Goal: Information Seeking & Learning: Learn about a topic

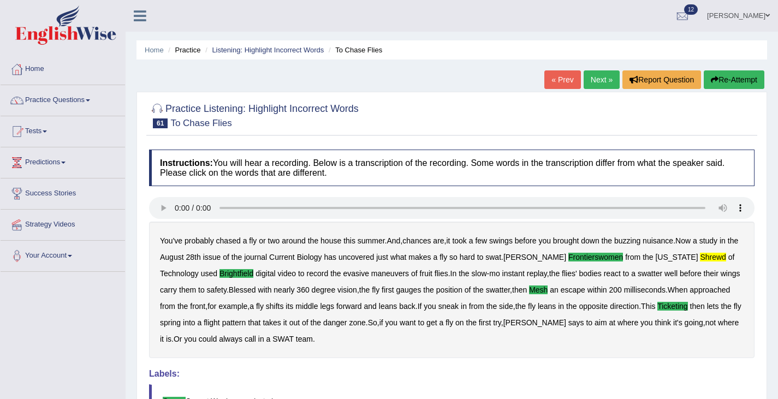
click at [596, 69] on div "Home Practice Listening: Highlight Incorrect Words To Chase Flies « Prev Next »…" at bounding box center [451, 273] width 652 height 546
click at [596, 81] on link "Next »" at bounding box center [601, 79] width 36 height 19
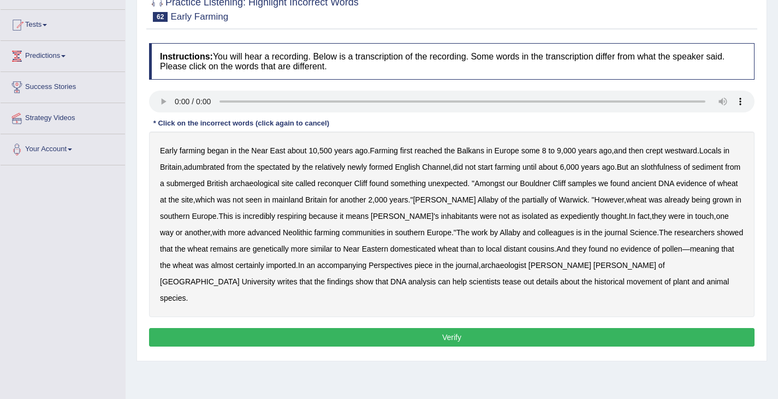
scroll to position [128, 0]
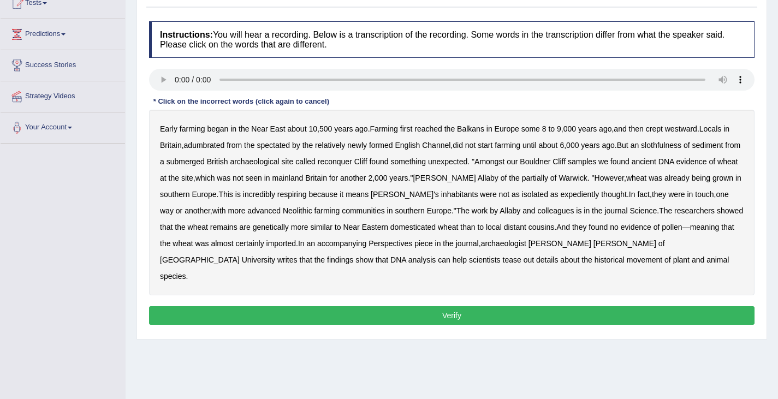
click at [196, 146] on b "adumbrated" at bounding box center [204, 145] width 41 height 9
click at [673, 140] on div "Early farming began in the Near East about 10 , 500 years ago . Farming first r…" at bounding box center [451, 203] width 605 height 186
click at [664, 148] on b "slothfulness" at bounding box center [661, 145] width 40 height 9
click at [292, 195] on b "respiring" at bounding box center [291, 194] width 29 height 9
click at [560, 194] on b "expediently" at bounding box center [579, 194] width 39 height 9
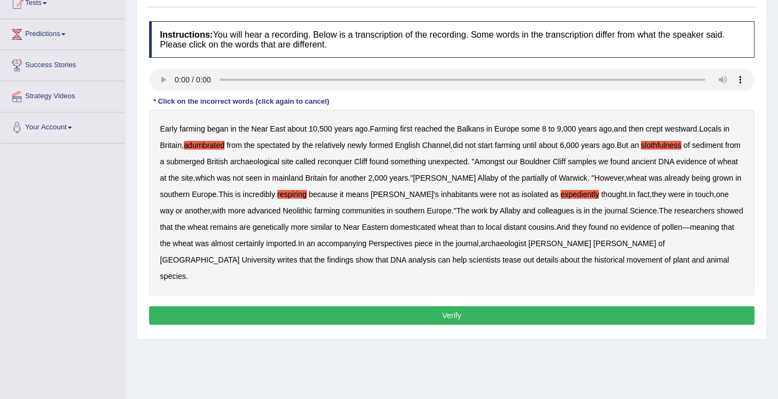
click at [472, 306] on button "Verify" at bounding box center [451, 315] width 605 height 19
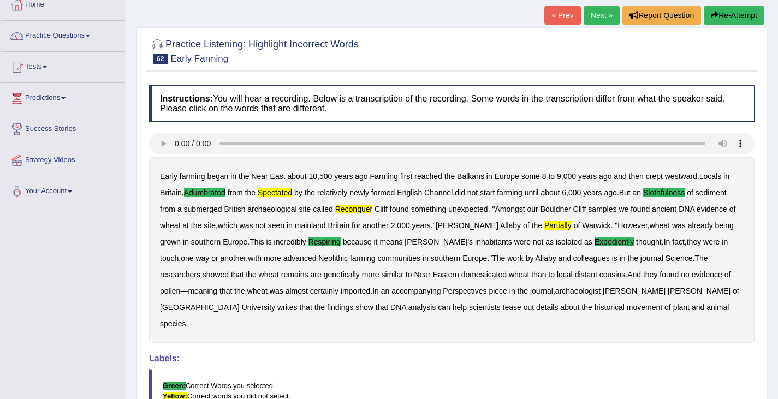
scroll to position [0, 0]
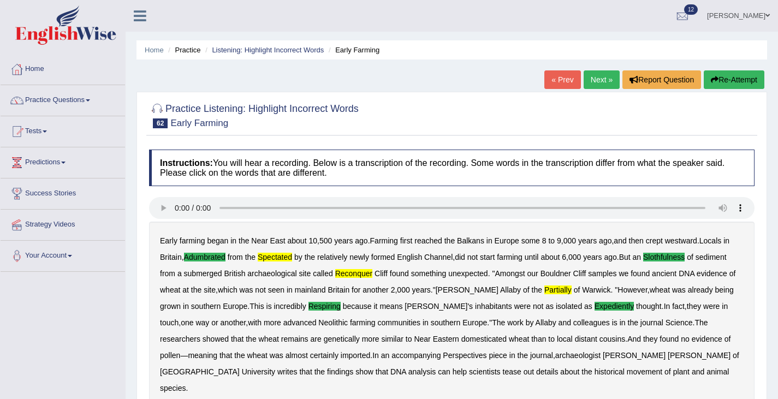
click at [731, 78] on button "Re-Attempt" at bounding box center [733, 79] width 61 height 19
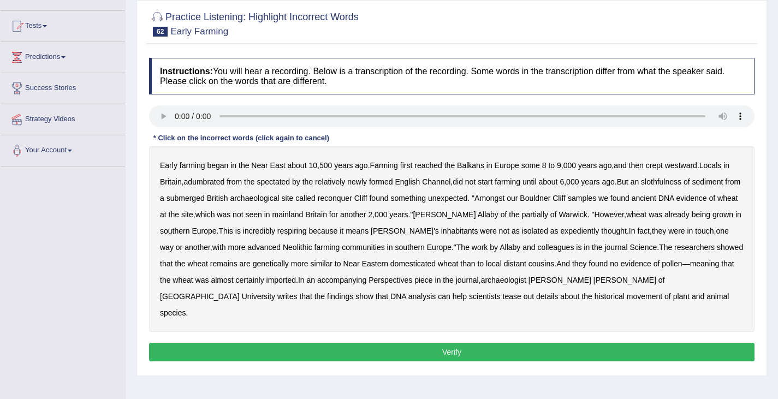
scroll to position [118, 0]
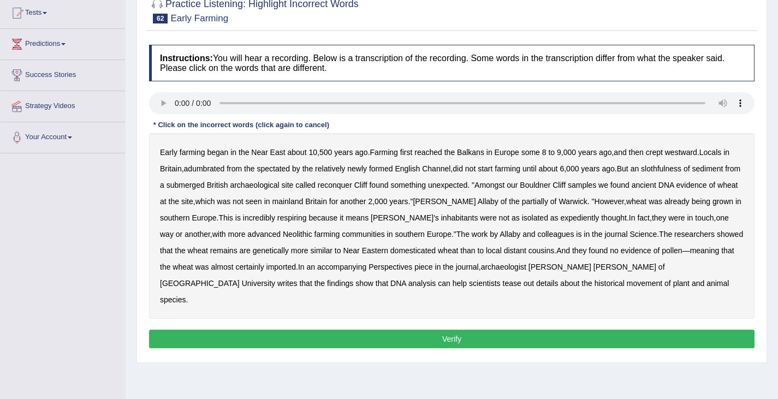
click at [205, 170] on b "adumbrated" at bounding box center [204, 168] width 41 height 9
click at [276, 170] on b "spectated" at bounding box center [272, 168] width 33 height 9
click at [668, 169] on b "slothfulness" at bounding box center [661, 168] width 40 height 9
click at [352, 184] on b "reconquer" at bounding box center [335, 185] width 34 height 9
click at [522, 200] on b "partially" at bounding box center [535, 201] width 26 height 9
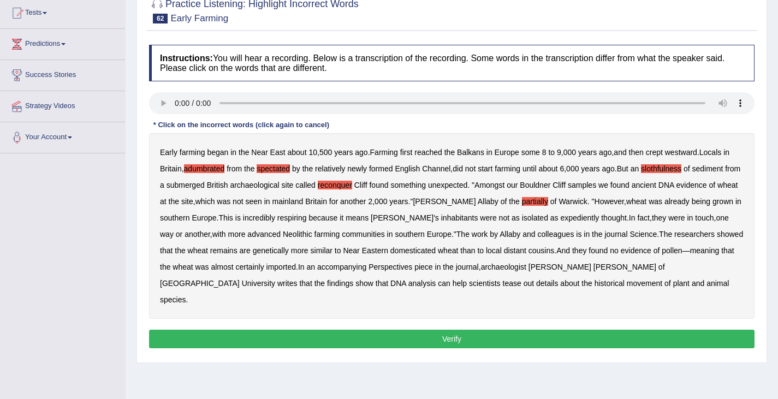
click at [294, 214] on b "respiring" at bounding box center [291, 217] width 29 height 9
click at [560, 220] on b "expediently" at bounding box center [579, 217] width 39 height 9
click at [481, 330] on button "Verify" at bounding box center [451, 339] width 605 height 19
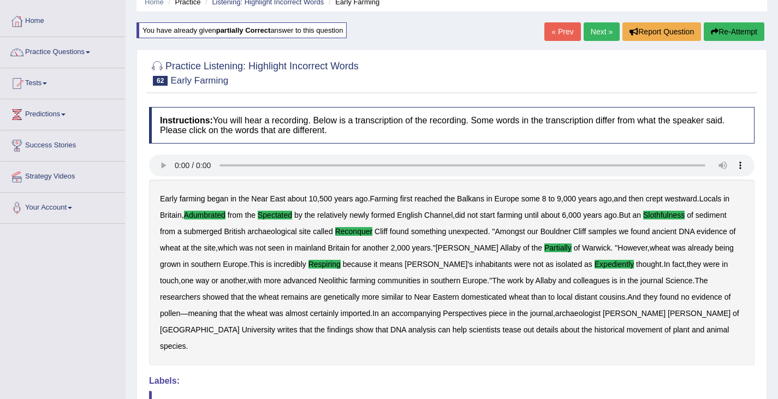
scroll to position [0, 0]
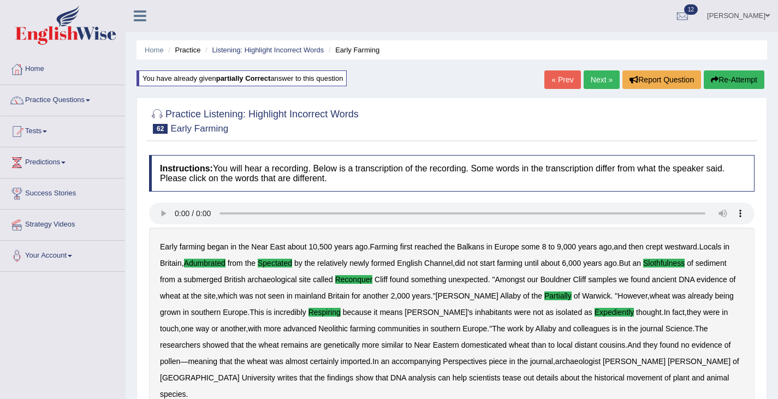
click at [595, 86] on link "Next »" at bounding box center [601, 79] width 36 height 19
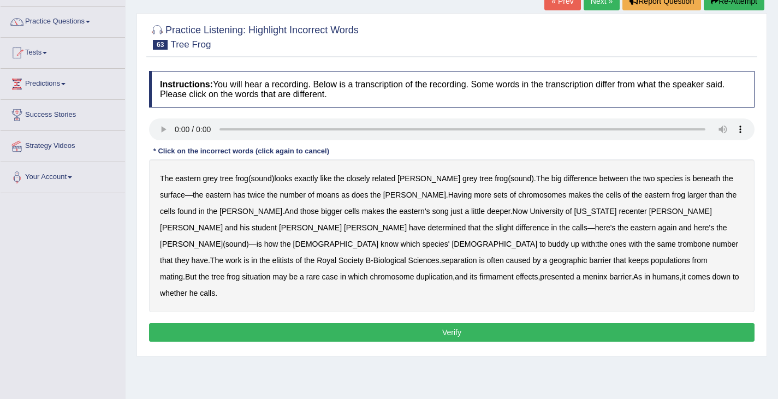
scroll to position [80, 0]
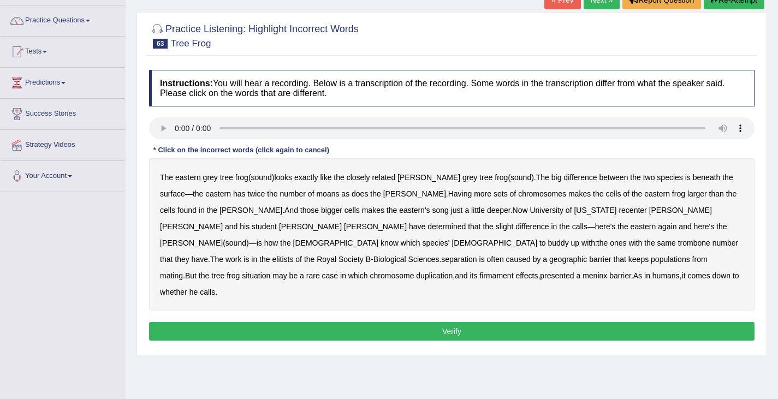
click at [316, 195] on b "moans" at bounding box center [327, 193] width 23 height 9
click at [678, 246] on b "trombone" at bounding box center [694, 242] width 32 height 9
click at [294, 255] on b "elitists" at bounding box center [282, 259] width 21 height 9
click at [476, 255] on b "separation" at bounding box center [458, 259] width 35 height 9
click at [582, 278] on b "meninx" at bounding box center [594, 275] width 25 height 9
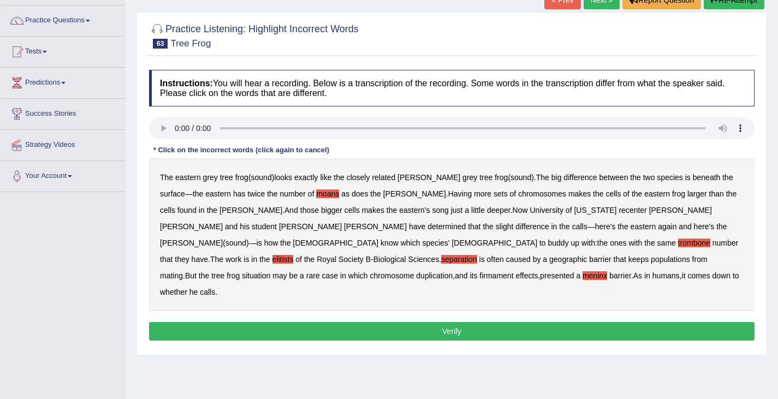
click at [465, 325] on div "Instructions: You will hear a recording. Below is a transcription of the record…" at bounding box center [451, 206] width 611 height 285
click at [461, 322] on button "Verify" at bounding box center [451, 331] width 605 height 19
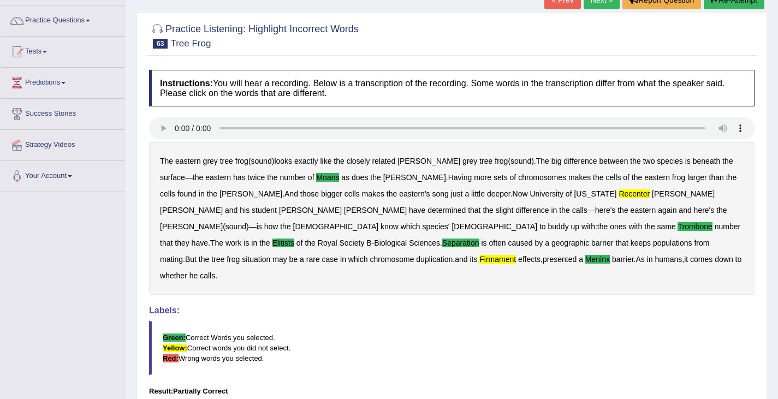
scroll to position [0, 0]
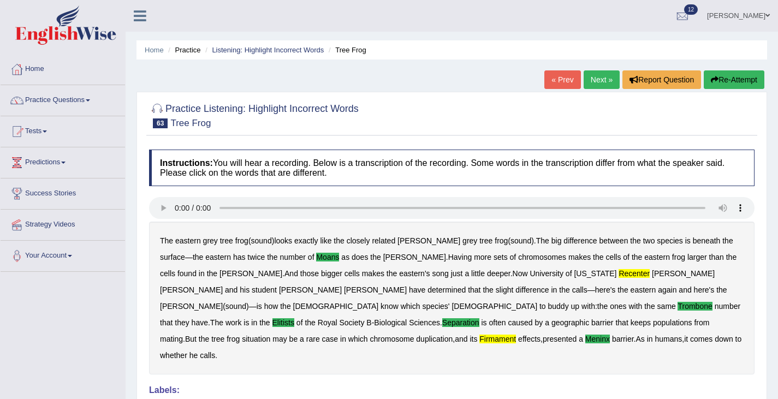
click at [737, 85] on button "Re-Attempt" at bounding box center [733, 79] width 61 height 19
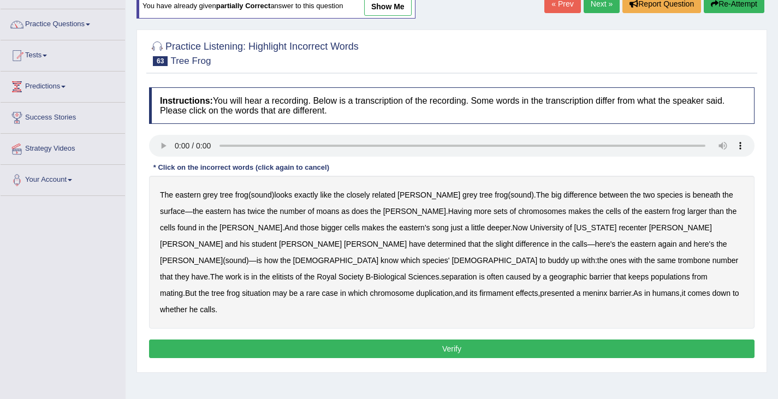
scroll to position [79, 0]
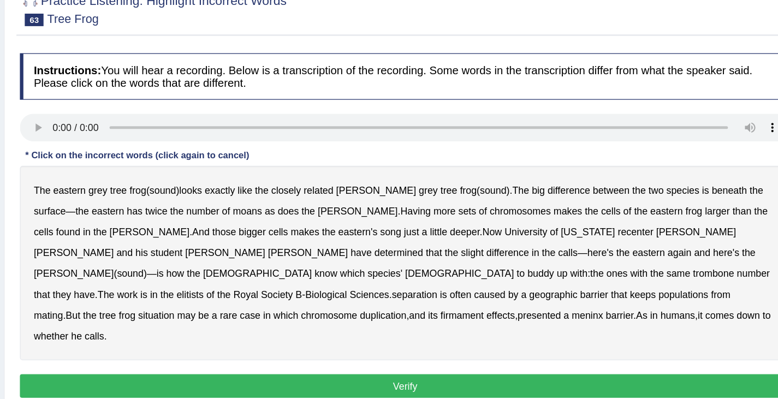
click at [316, 206] on b "moans" at bounding box center [327, 208] width 23 height 9
click at [678, 261] on b "trombone" at bounding box center [694, 257] width 32 height 9
click at [294, 270] on b "elitists" at bounding box center [282, 274] width 21 height 9
click at [476, 270] on b "separation" at bounding box center [458, 274] width 35 height 9
click at [540, 292] on b "presented" at bounding box center [557, 290] width 34 height 9
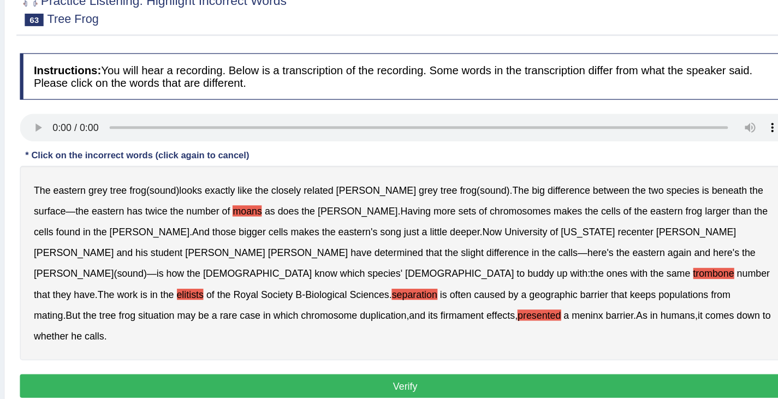
click at [582, 291] on b "meninx" at bounding box center [594, 290] width 25 height 9
click at [540, 291] on b "presented" at bounding box center [557, 290] width 34 height 9
click at [513, 286] on b "firmament" at bounding box center [496, 290] width 34 height 9
click at [461, 337] on button "Verify" at bounding box center [451, 346] width 605 height 19
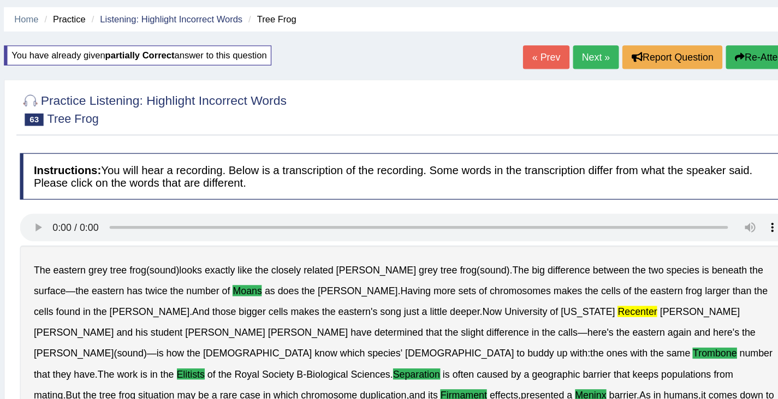
scroll to position [17, 0]
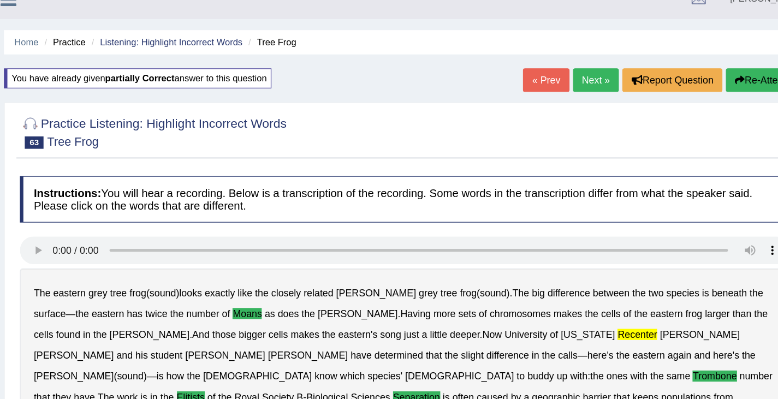
click at [596, 58] on link "Next »" at bounding box center [601, 62] width 36 height 19
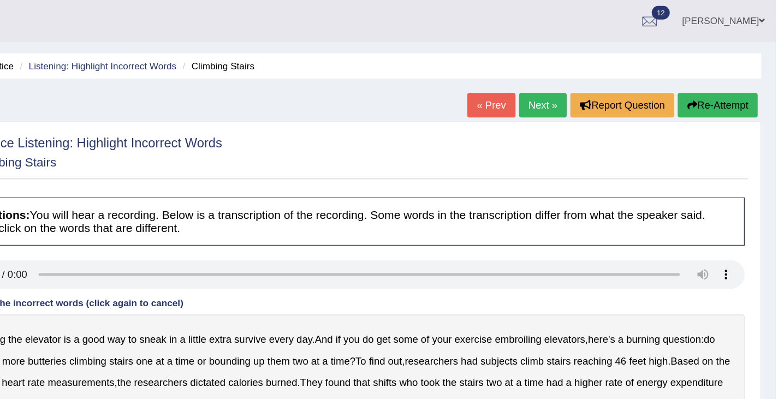
click at [726, 81] on button "Re-Attempt" at bounding box center [733, 79] width 61 height 19
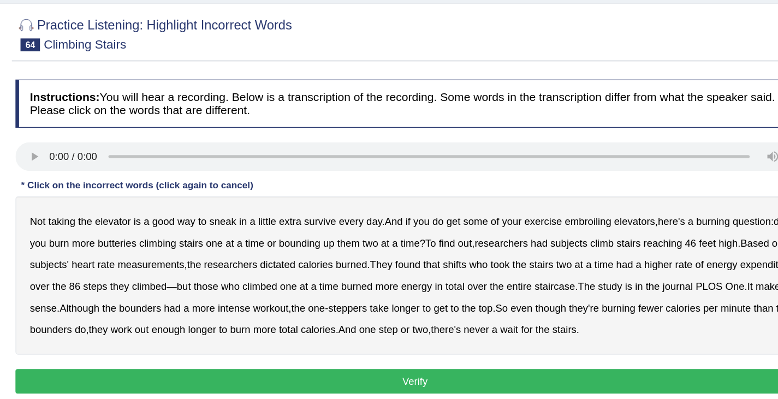
drag, startPoint x: 427, startPoint y: 246, endPoint x: 432, endPoint y: 242, distance: 5.9
click at [432, 242] on div "Not taking the elevator is a good way to sneak in a little extra survive every …" at bounding box center [451, 298] width 605 height 120
drag, startPoint x: 432, startPoint y: 243, endPoint x: 410, endPoint y: 250, distance: 22.4
click at [410, 250] on div "Not taking the elevator is a good way to sneak in a little extra survive every …" at bounding box center [451, 298] width 605 height 120
click at [403, 246] on div "Not taking the elevator is a good way to sneak in a little extra survive every …" at bounding box center [451, 298] width 605 height 120
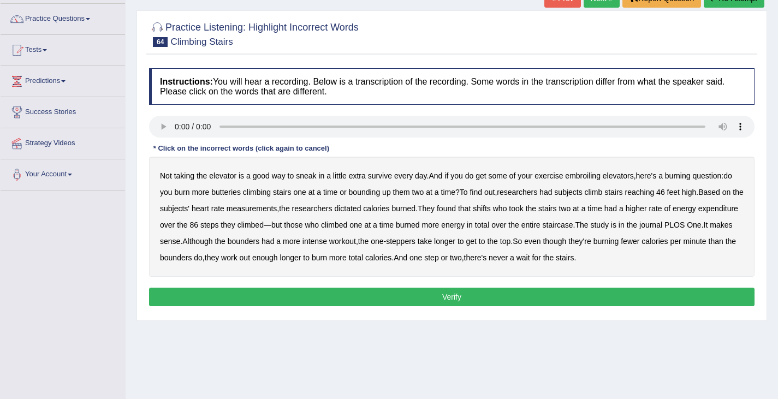
scroll to position [82, 0]
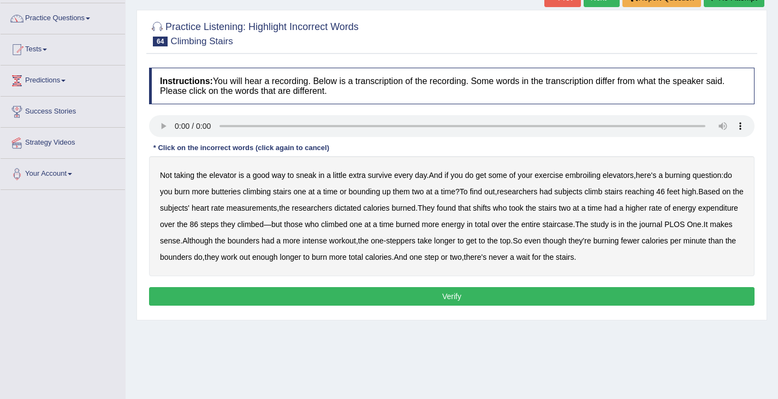
click at [380, 178] on b "survive" at bounding box center [380, 175] width 24 height 9
click at [584, 173] on b "embroiling" at bounding box center [582, 175] width 35 height 9
click at [361, 211] on b "dictated" at bounding box center [347, 208] width 27 height 9
click at [455, 300] on button "Verify" at bounding box center [451, 296] width 605 height 19
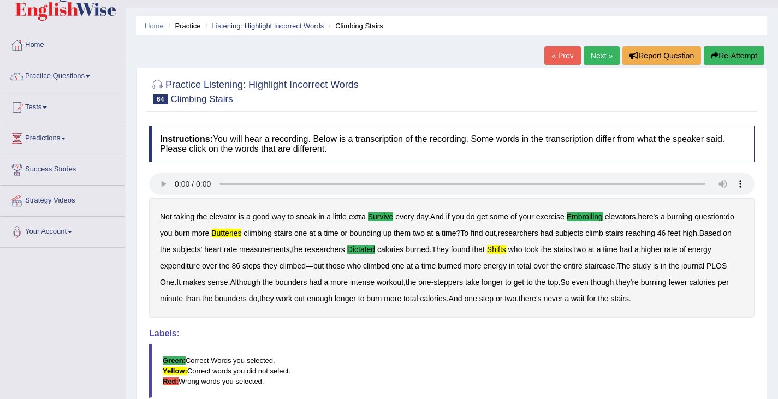
scroll to position [0, 0]
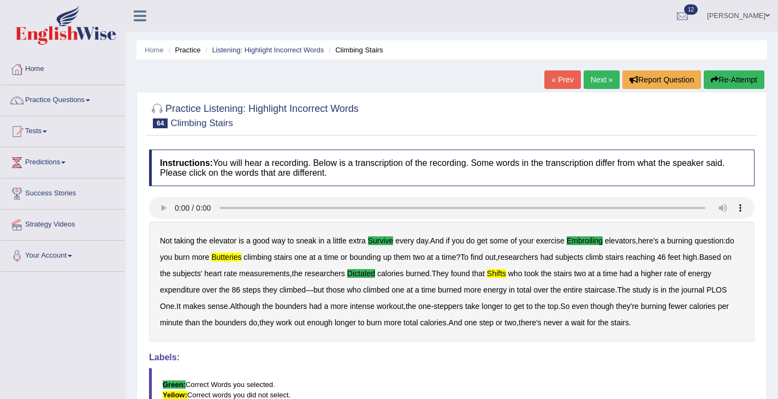
click at [725, 76] on button "Re-Attempt" at bounding box center [733, 79] width 61 height 19
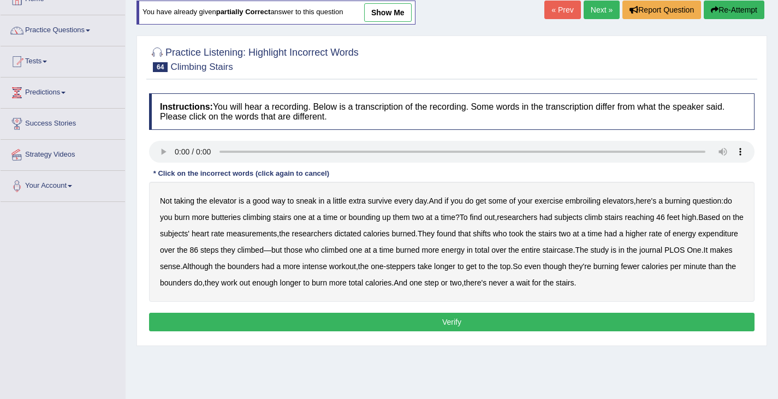
scroll to position [74, 0]
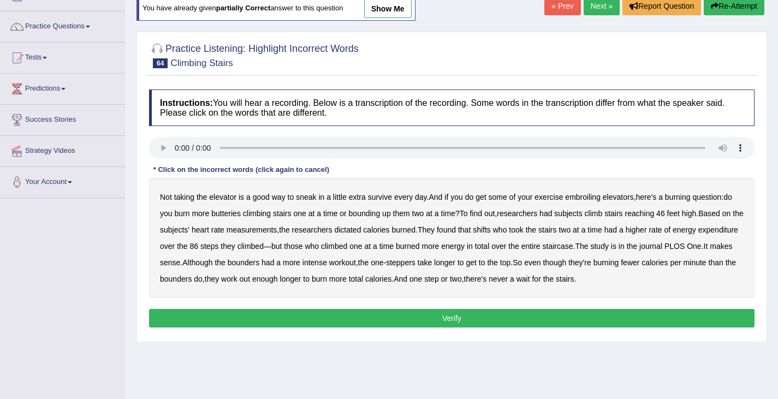
click at [371, 198] on b "survive" at bounding box center [380, 197] width 24 height 9
click at [592, 196] on b "embroiling" at bounding box center [582, 197] width 35 height 9
click at [236, 214] on b "butteries" at bounding box center [225, 213] width 29 height 9
click at [361, 231] on b "dictated" at bounding box center [347, 229] width 27 height 9
click at [452, 319] on button "Verify" at bounding box center [451, 318] width 605 height 19
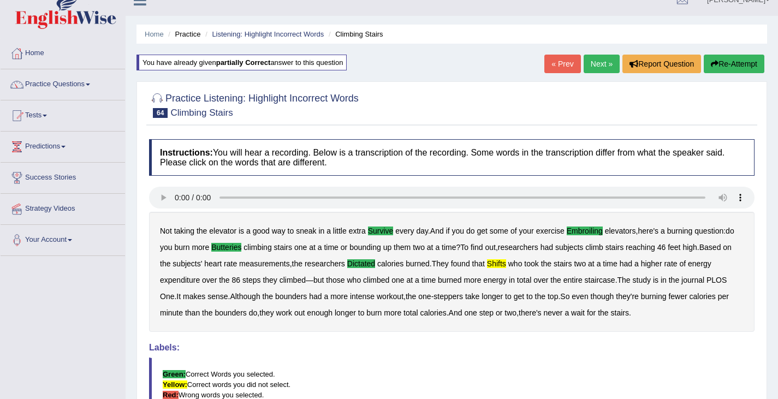
scroll to position [0, 0]
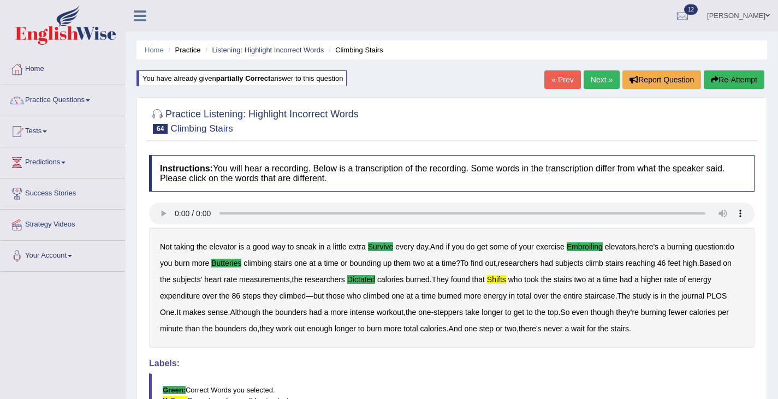
click at [592, 82] on link "Next »" at bounding box center [601, 79] width 36 height 19
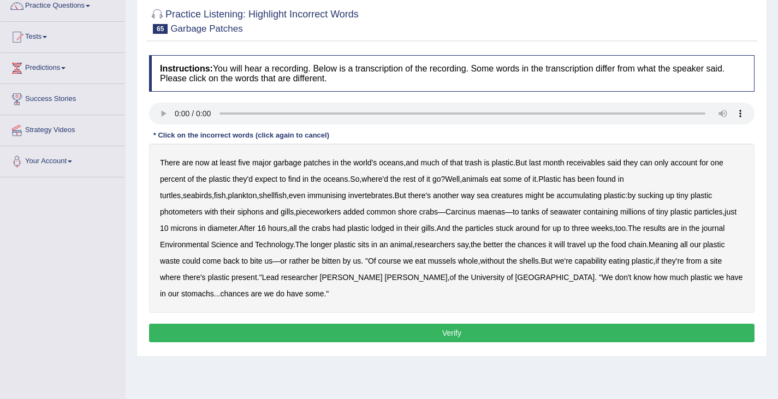
scroll to position [137, 0]
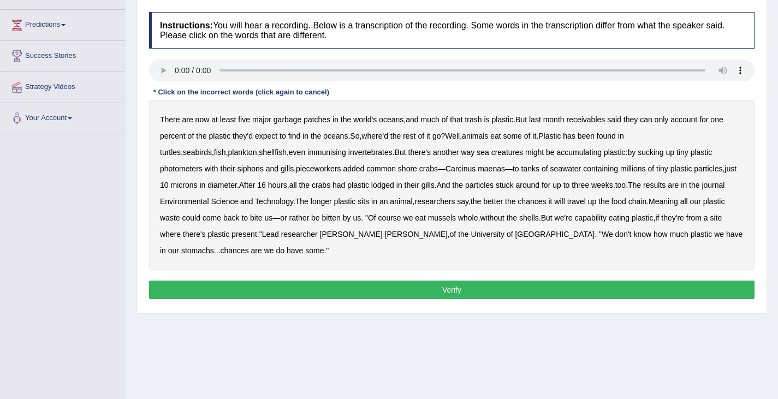
click at [591, 121] on b "receivables" at bounding box center [585, 119] width 39 height 9
click at [307, 152] on b "immunising" at bounding box center [326, 152] width 39 height 9
click at [202, 164] on b "photometers" at bounding box center [181, 168] width 43 height 9
click at [558, 212] on div "There are now at least five major garbage patches in the world's oceans , and m…" at bounding box center [451, 184] width 605 height 169
click at [575, 218] on b "capability" at bounding box center [591, 217] width 32 height 9
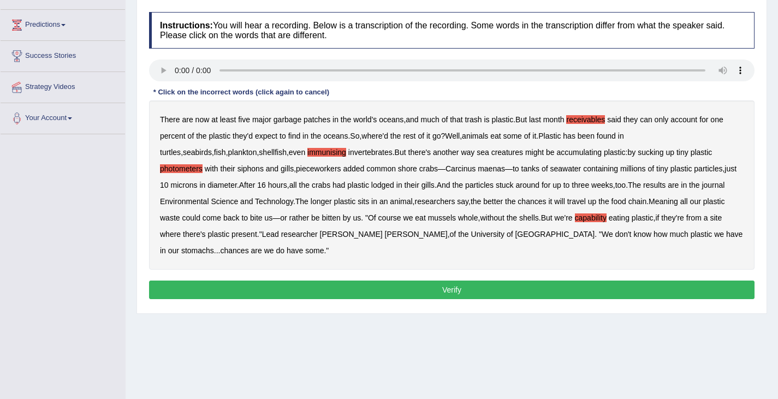
click at [439, 280] on button "Verify" at bounding box center [451, 289] width 605 height 19
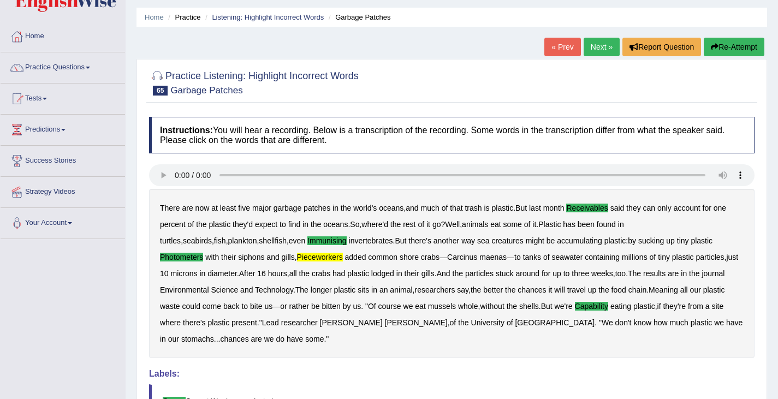
scroll to position [0, 0]
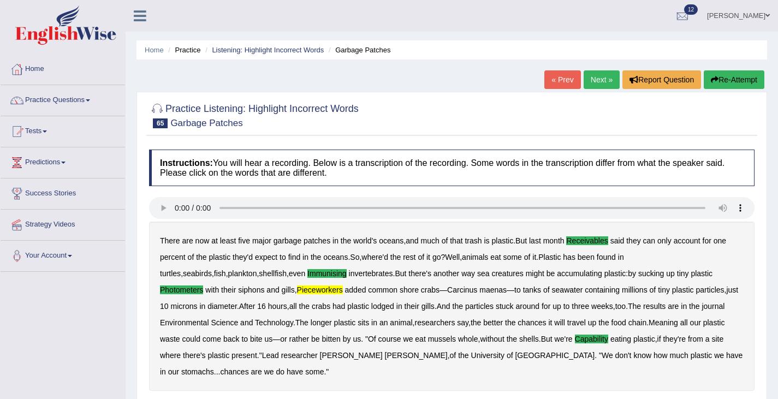
click at [593, 81] on link "Next »" at bounding box center [601, 79] width 36 height 19
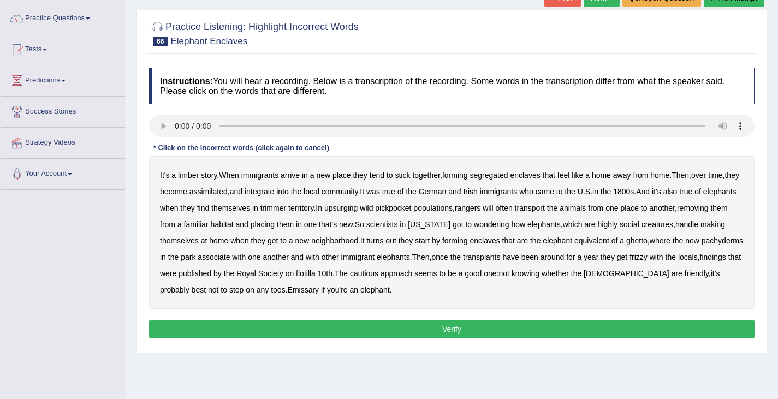
scroll to position [124, 0]
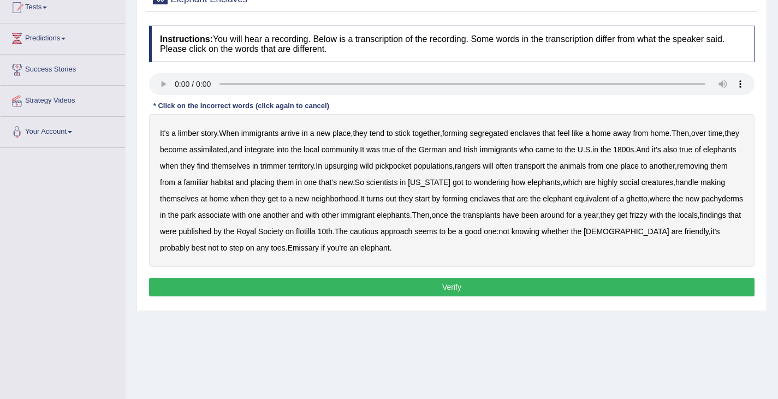
click at [189, 137] on b "limber" at bounding box center [188, 133] width 21 height 9
click at [223, 150] on b "assimilated" at bounding box center [208, 149] width 38 height 9
click at [286, 164] on b "trimmer" at bounding box center [273, 166] width 26 height 9
click at [358, 164] on b "upsurging" at bounding box center [341, 166] width 34 height 9
click at [319, 247] on b "Emissary" at bounding box center [304, 247] width 32 height 9
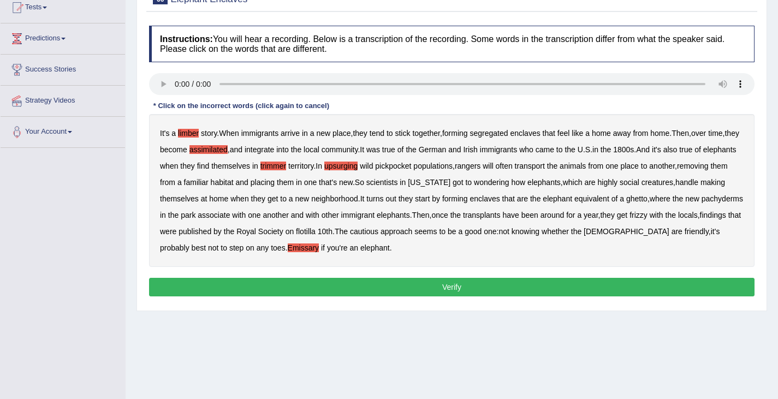
click at [437, 297] on div "Instructions: You will hear a recording. Below is a transcription of the record…" at bounding box center [451, 162] width 611 height 285
click at [438, 289] on button "Verify" at bounding box center [451, 287] width 605 height 19
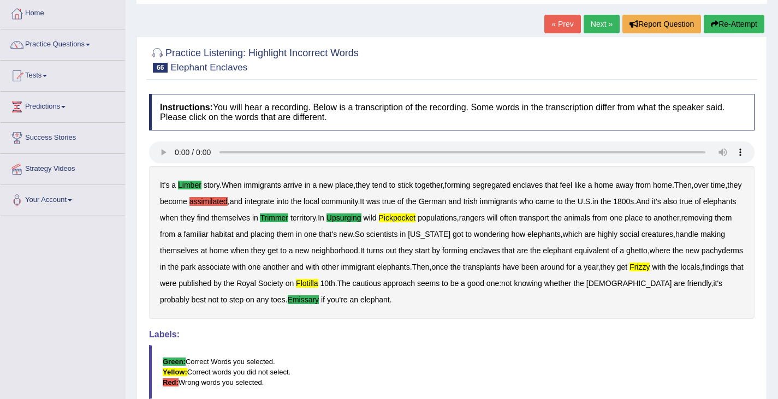
scroll to position [41, 0]
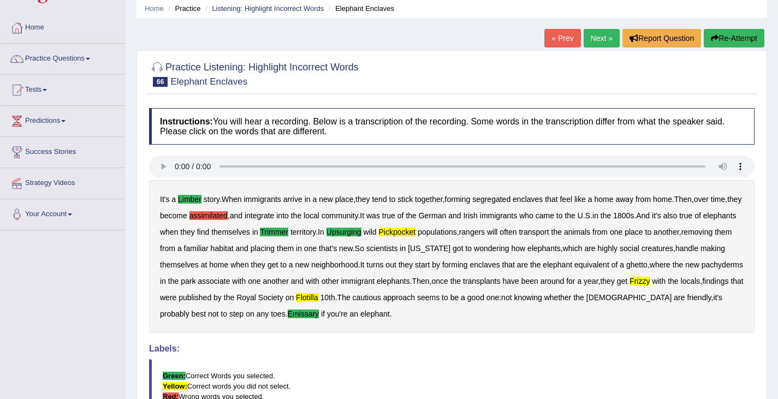
click at [606, 27] on div "Home Practice Listening: Highlight Incorrect Words Elephant Enclaves « Prev Nex…" at bounding box center [451, 237] width 652 height 556
click at [726, 43] on button "Re-Attempt" at bounding box center [733, 38] width 61 height 19
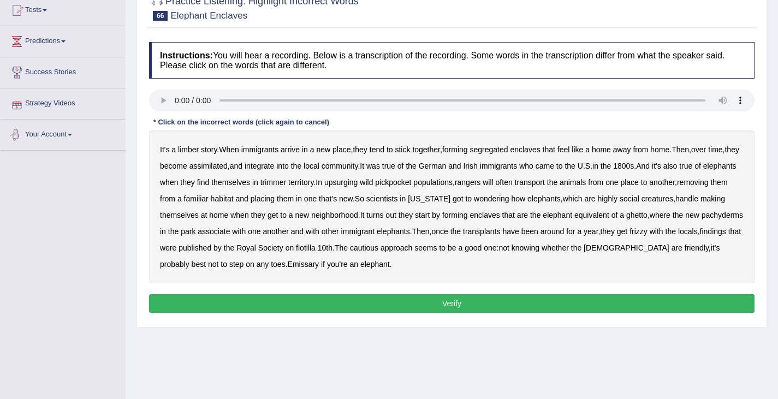
scroll to position [118, 0]
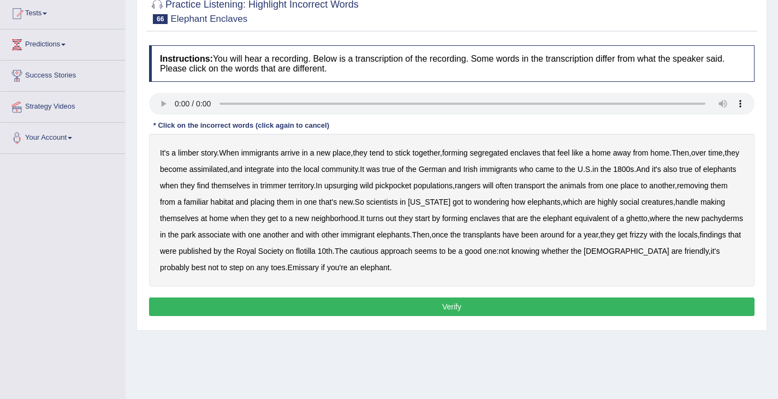
click at [188, 151] on b "limber" at bounding box center [188, 152] width 21 height 9
click at [226, 171] on b "assimilated" at bounding box center [208, 169] width 38 height 9
click at [286, 188] on b "trimmer" at bounding box center [273, 185] width 26 height 9
click at [358, 188] on b "upsurging" at bounding box center [341, 185] width 34 height 9
click at [319, 268] on b "Emissary" at bounding box center [304, 267] width 32 height 9
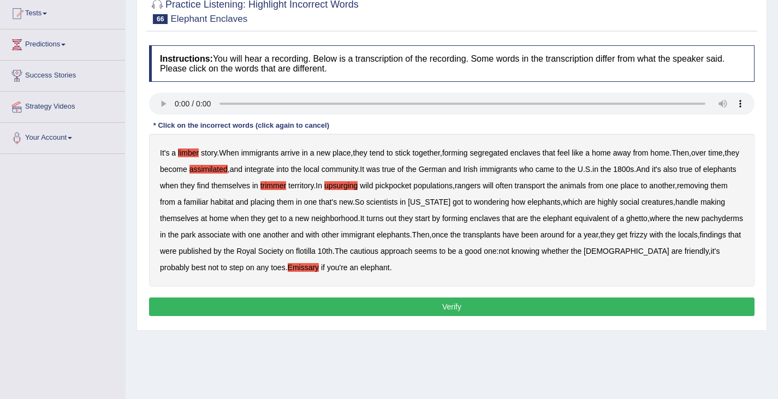
click at [647, 235] on b "frizzy" at bounding box center [638, 234] width 18 height 9
click at [442, 306] on button "Verify" at bounding box center [451, 306] width 605 height 19
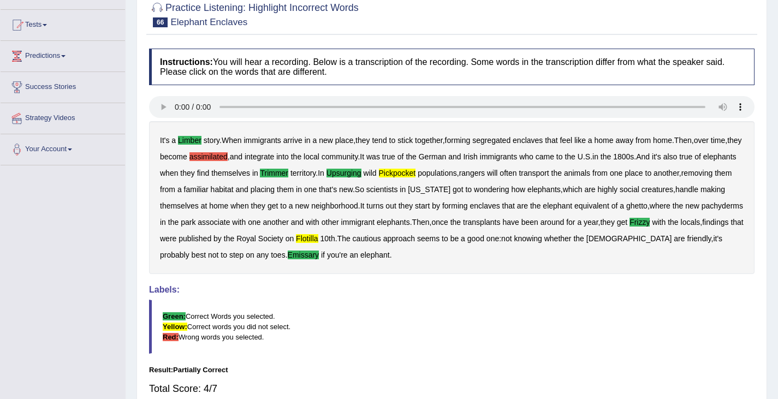
scroll to position [0, 0]
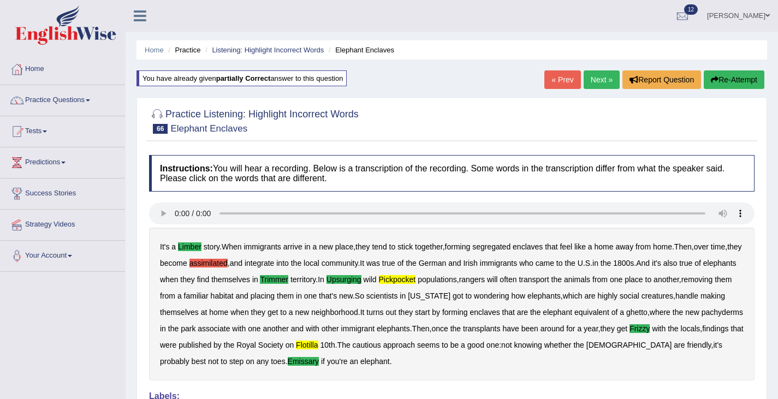
click at [591, 80] on link "Next »" at bounding box center [601, 79] width 36 height 19
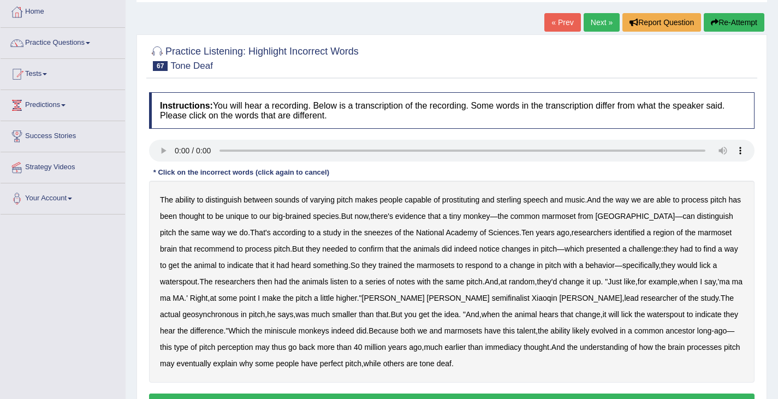
scroll to position [59, 0]
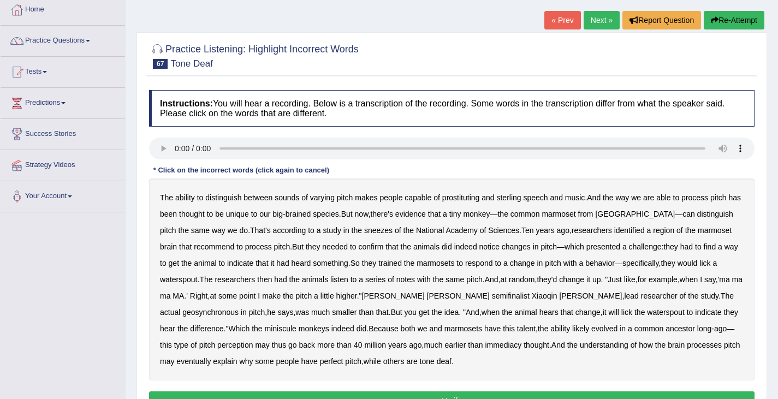
click at [560, 17] on link "« Prev" at bounding box center [562, 20] width 36 height 19
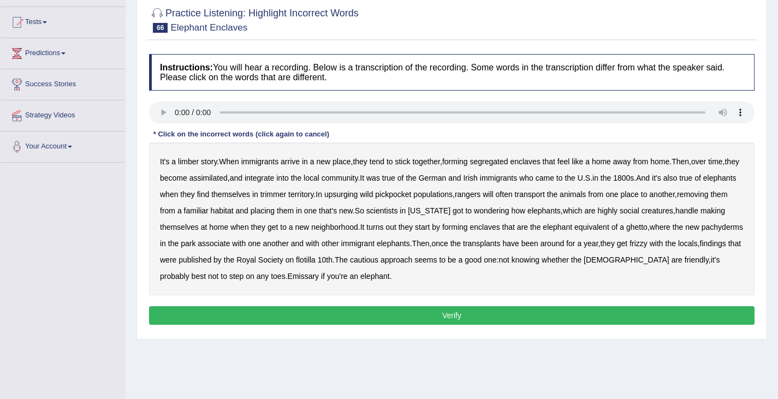
scroll to position [113, 0]
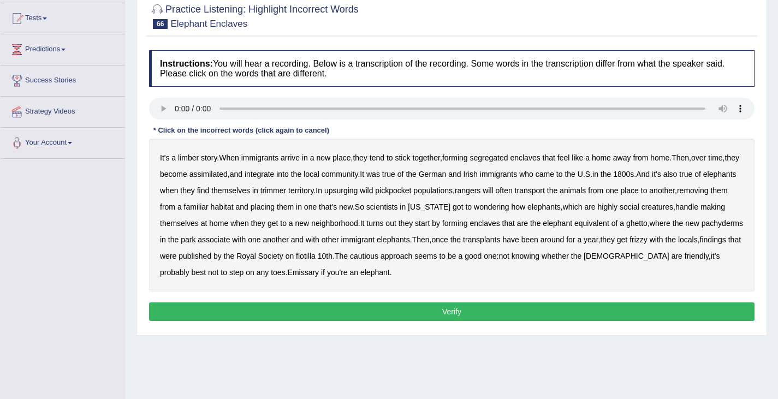
click at [189, 154] on b "limber" at bounding box center [188, 157] width 21 height 9
click at [286, 192] on b "trimmer" at bounding box center [273, 190] width 26 height 9
click at [647, 242] on b "frizzy" at bounding box center [638, 239] width 18 height 9
click at [319, 274] on b "Emissary" at bounding box center [304, 272] width 32 height 9
click at [358, 190] on b "upsurging" at bounding box center [341, 190] width 34 height 9
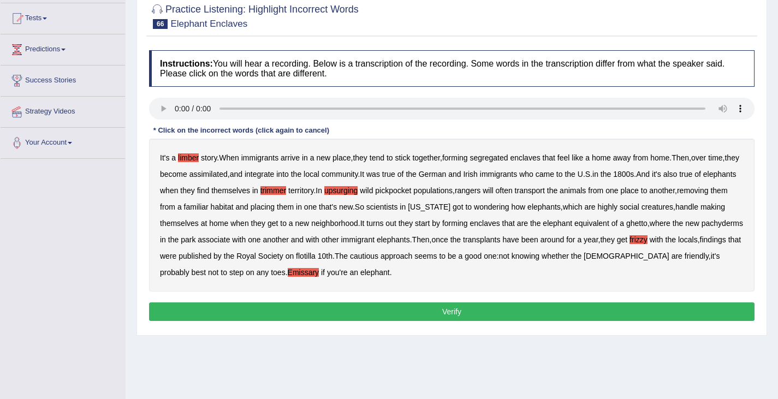
click at [275, 308] on button "Verify" at bounding box center [451, 311] width 605 height 19
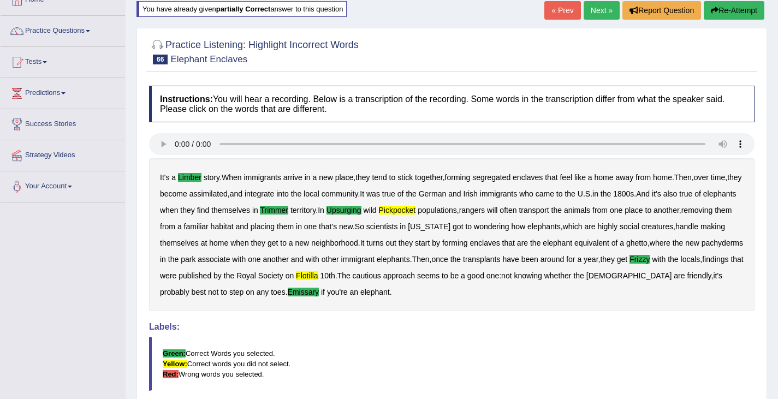
scroll to position [0, 0]
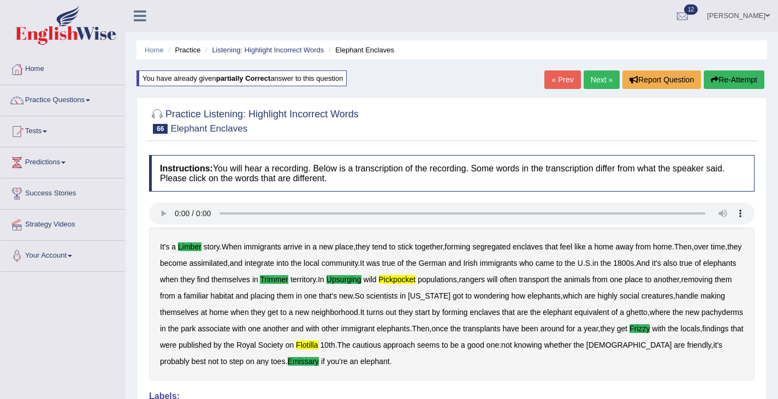
click at [593, 78] on link "Next »" at bounding box center [601, 79] width 36 height 19
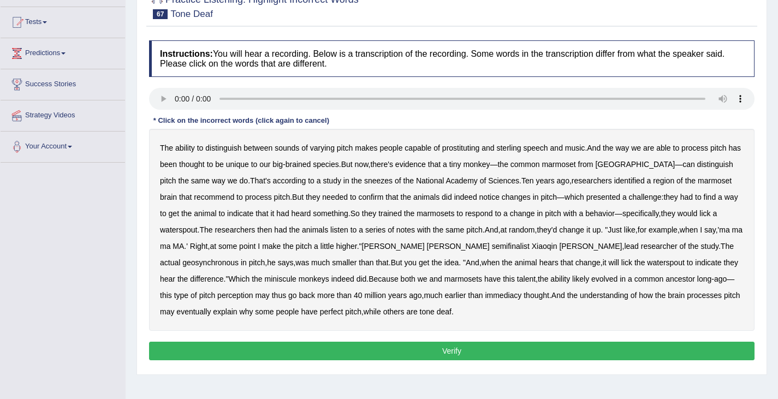
scroll to position [110, 0]
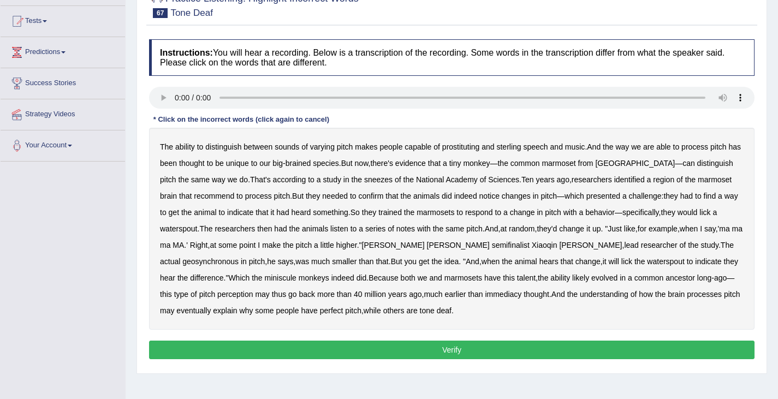
click at [461, 151] on b "prostituting" at bounding box center [460, 146] width 37 height 9
click at [516, 145] on b "sterling" at bounding box center [508, 146] width 25 height 9
click at [356, 186] on div "The ability to distinguish between sounds of varying pitch makes people capable…" at bounding box center [451, 229] width 605 height 202
click at [355, 174] on div "The ability to distinguish between sounds of varying pitch makes people capable…" at bounding box center [451, 229] width 605 height 202
click at [364, 179] on b "sneezes" at bounding box center [378, 179] width 28 height 9
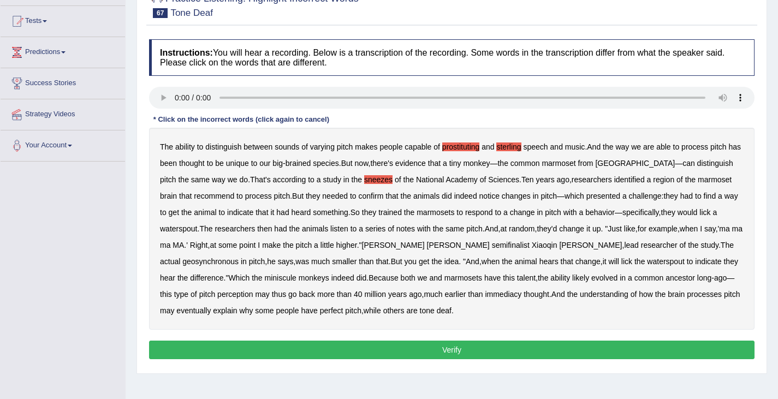
click at [204, 198] on b "recommend" at bounding box center [214, 196] width 40 height 9
click at [238, 257] on b "geosynchronous" at bounding box center [210, 261] width 56 height 9
click at [416, 350] on button "Verify" at bounding box center [451, 349] width 605 height 19
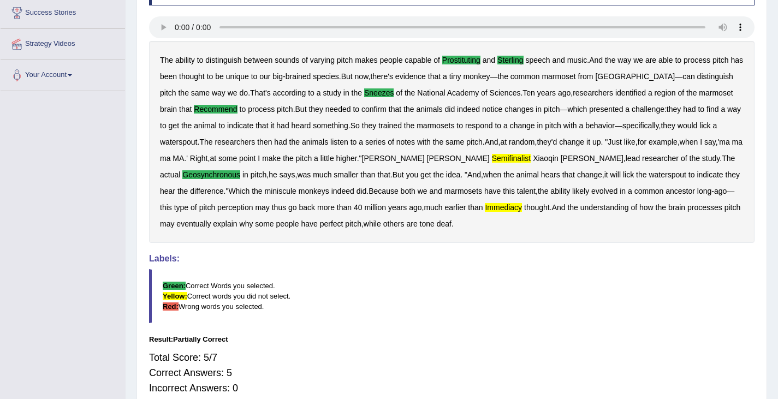
scroll to position [0, 0]
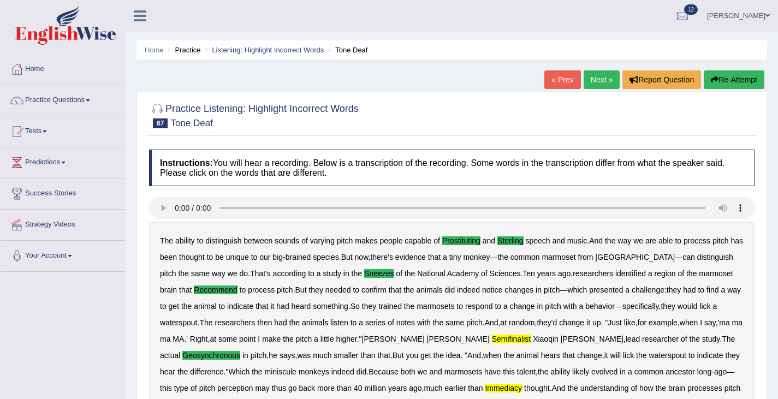
click at [733, 81] on button "Re-Attempt" at bounding box center [733, 79] width 61 height 19
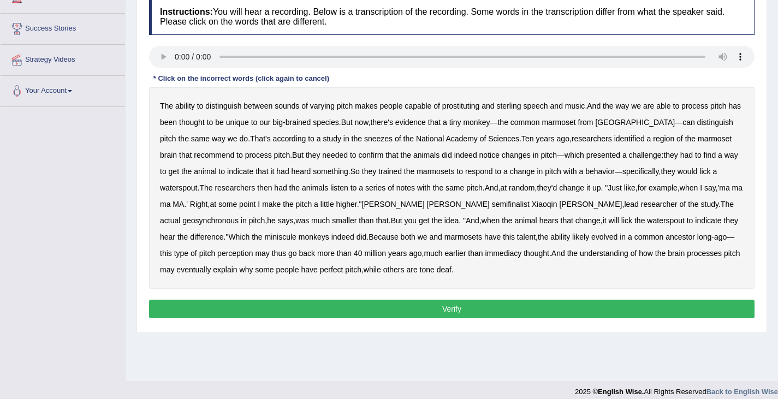
scroll to position [174, 0]
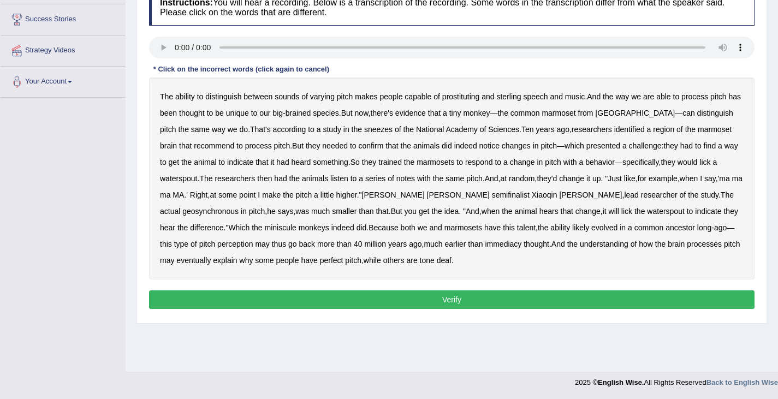
click at [459, 97] on b "prostituting" at bounding box center [460, 96] width 37 height 9
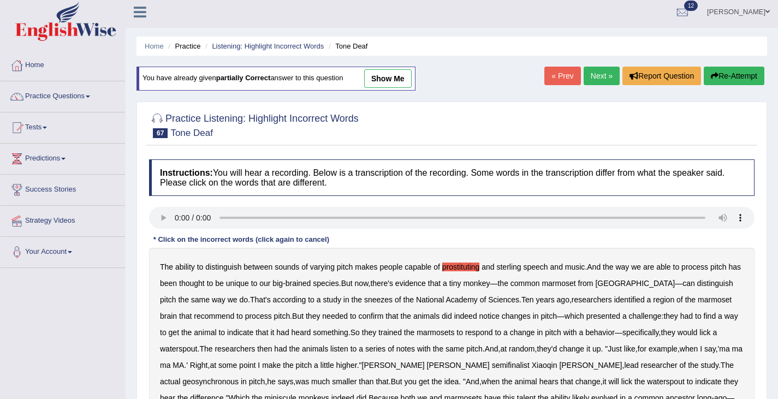
scroll to position [0, 0]
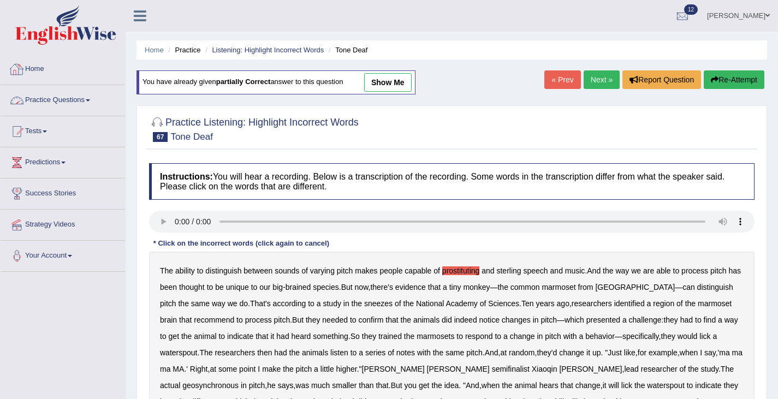
click at [69, 99] on link "Practice Questions" at bounding box center [63, 98] width 124 height 27
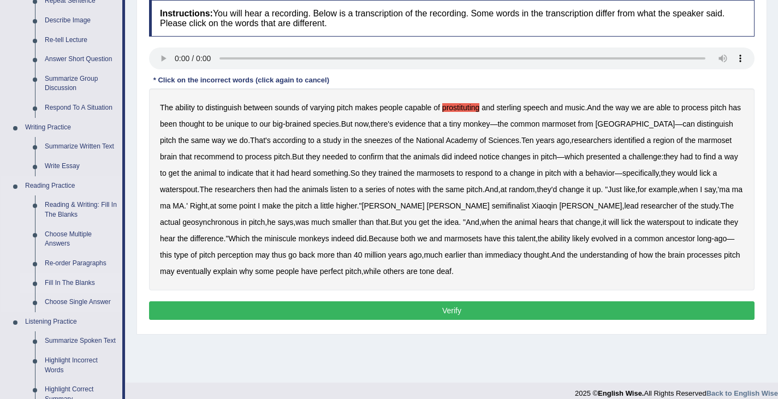
scroll to position [130, 0]
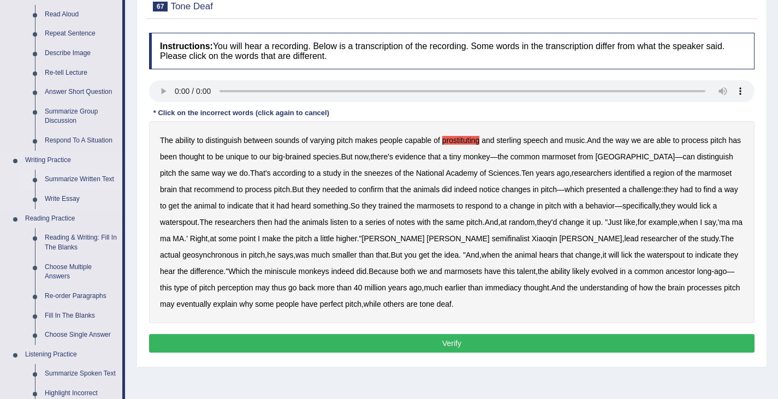
click at [66, 176] on link "Summarize Written Text" at bounding box center [81, 180] width 82 height 20
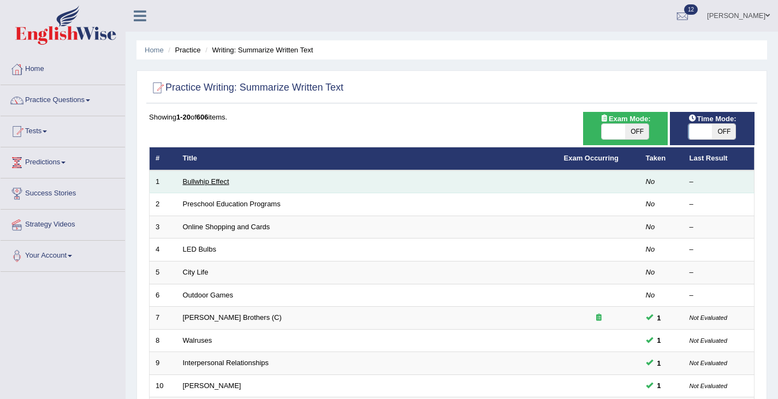
click at [211, 177] on link "Bullwhip Effect" at bounding box center [206, 181] width 46 height 8
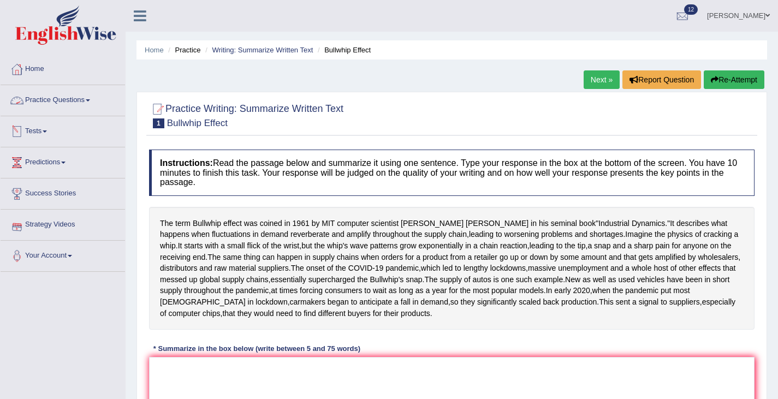
click at [64, 97] on link "Practice Questions" at bounding box center [63, 98] width 124 height 27
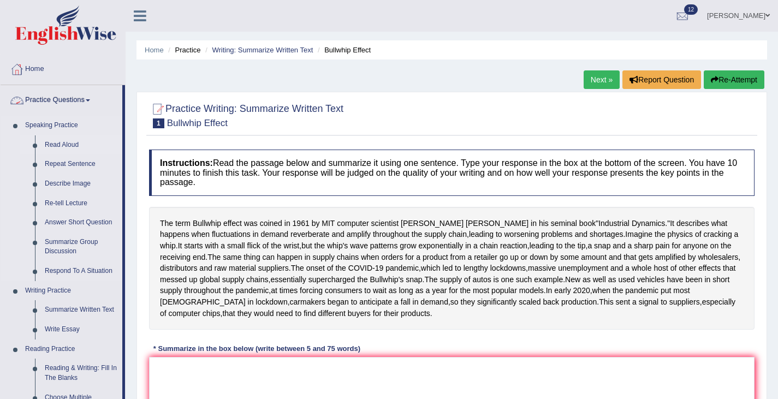
click at [56, 148] on link "Read Aloud" at bounding box center [81, 145] width 82 height 20
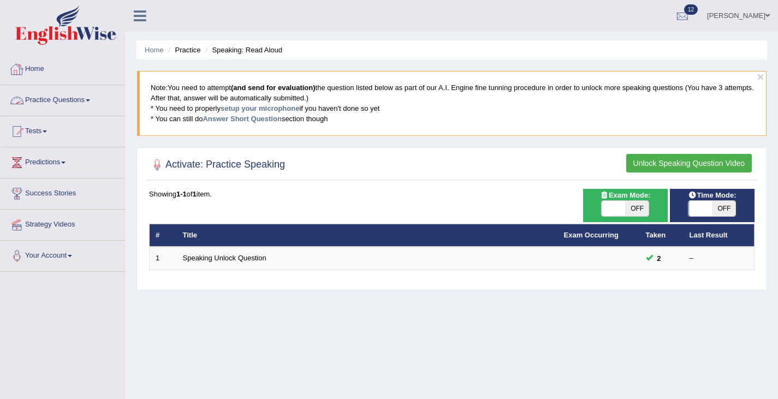
click at [74, 103] on link "Practice Questions" at bounding box center [63, 98] width 124 height 27
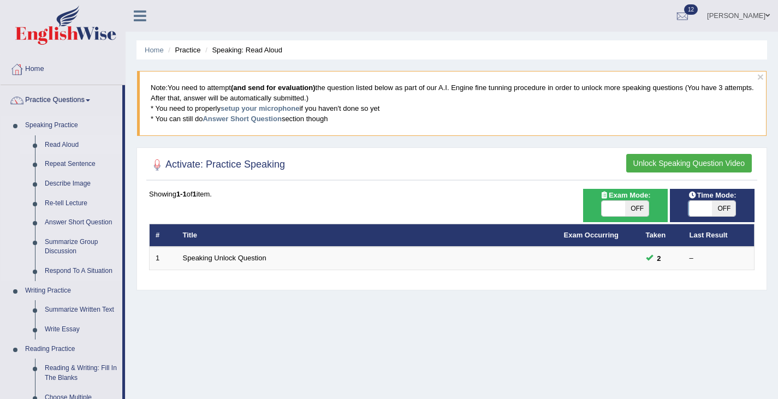
click at [59, 142] on link "Read Aloud" at bounding box center [81, 145] width 82 height 20
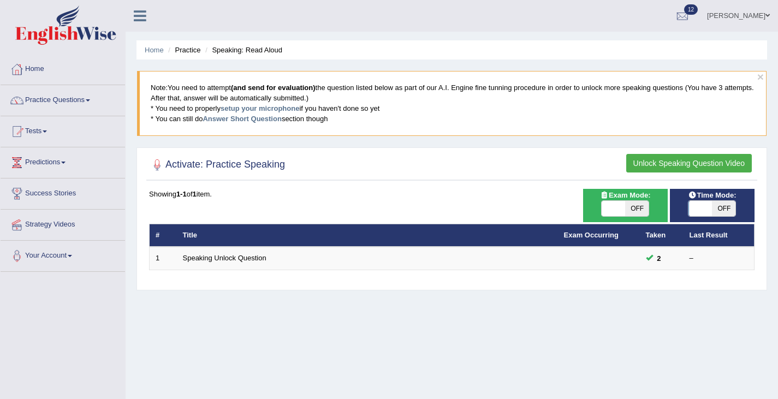
click at [638, 206] on span "OFF" at bounding box center [636, 208] width 23 height 15
checkbox input "true"
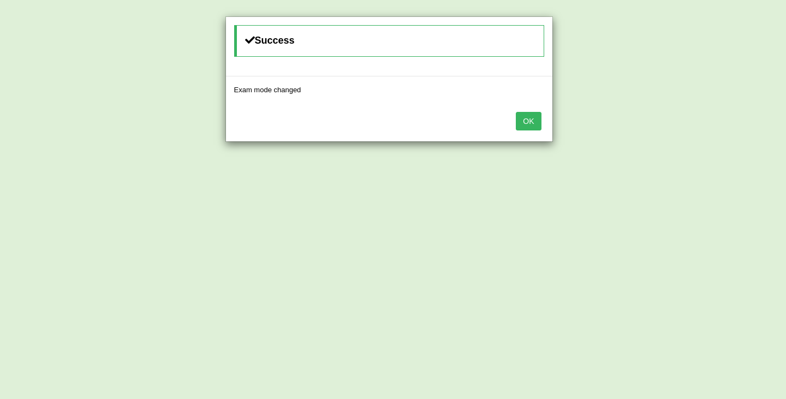
click at [525, 123] on button "OK" at bounding box center [528, 121] width 25 height 19
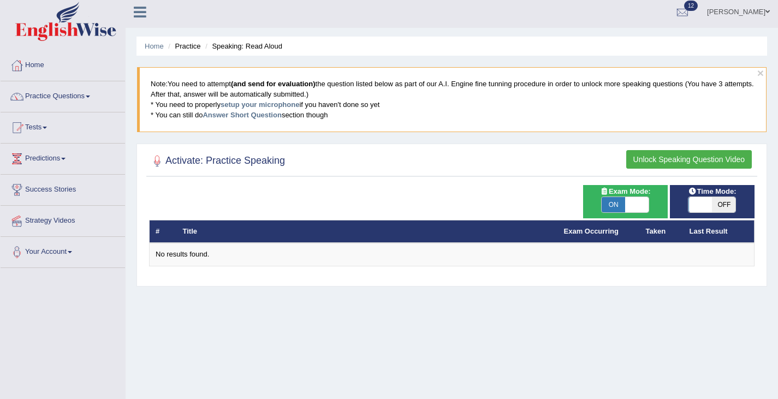
scroll to position [6, 0]
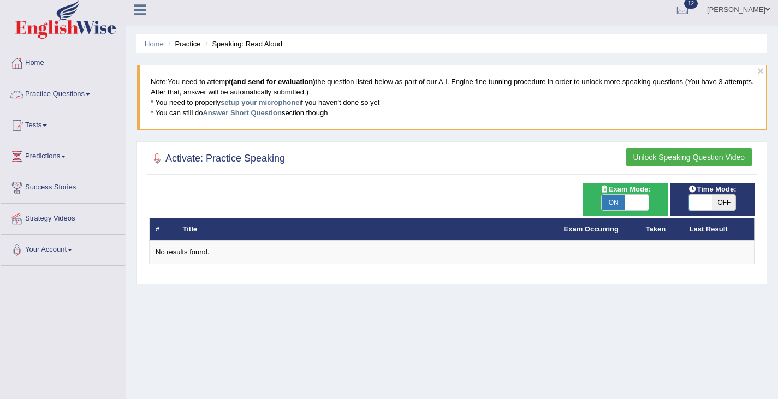
click at [54, 94] on link "Practice Questions" at bounding box center [63, 92] width 124 height 27
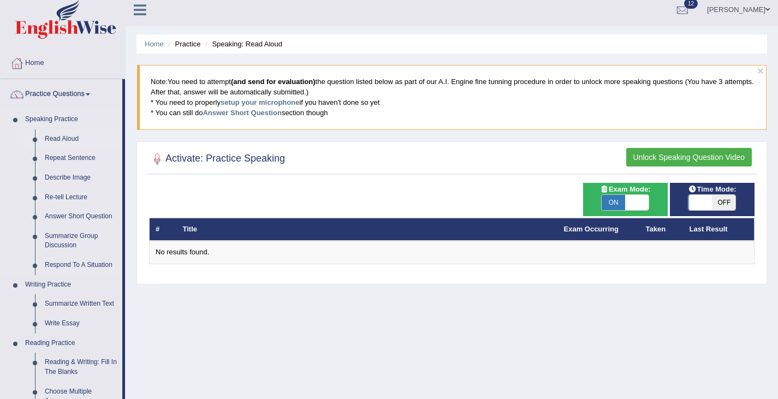
click at [62, 137] on link "Read Aloud" at bounding box center [81, 139] width 82 height 20
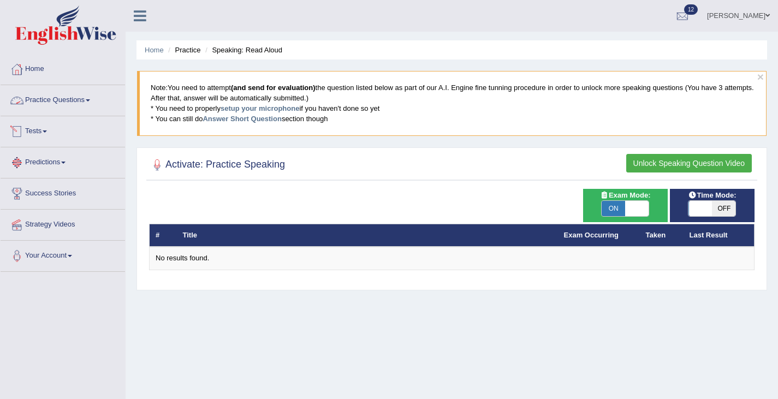
click at [53, 99] on link "Practice Questions" at bounding box center [63, 98] width 124 height 27
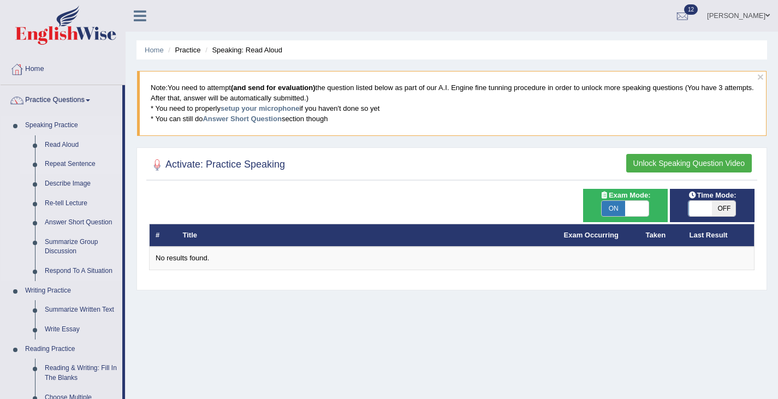
click at [65, 163] on link "Repeat Sentence" at bounding box center [81, 164] width 82 height 20
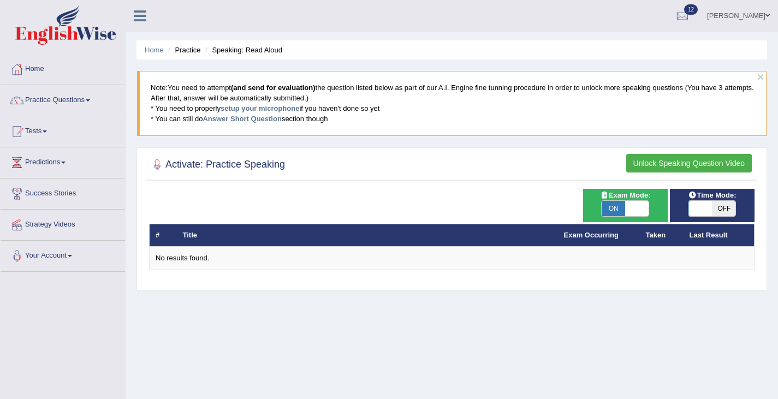
click at [710, 158] on button "Unlock Speaking Question Video" at bounding box center [688, 163] width 125 height 19
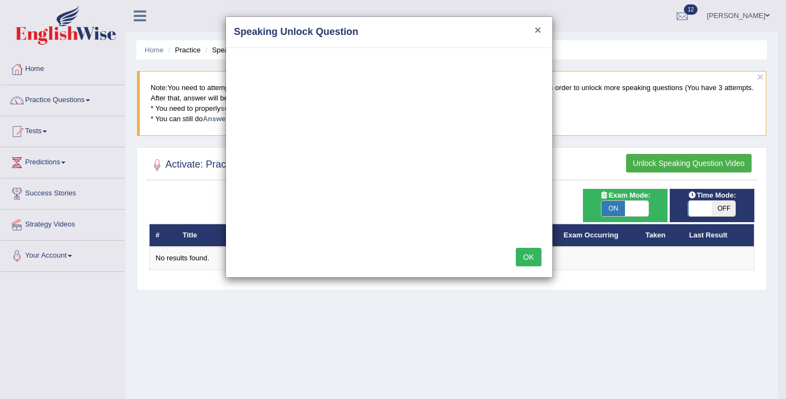
click at [538, 31] on button "×" at bounding box center [537, 29] width 7 height 11
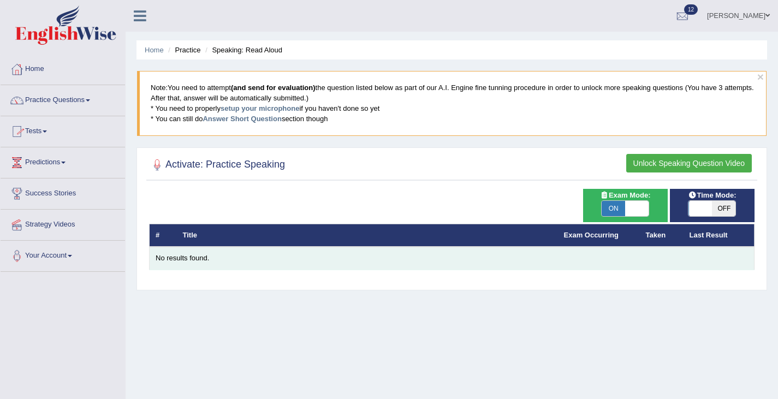
click at [195, 265] on td "No results found." at bounding box center [452, 258] width 605 height 23
click at [211, 265] on td "No results found." at bounding box center [452, 258] width 605 height 23
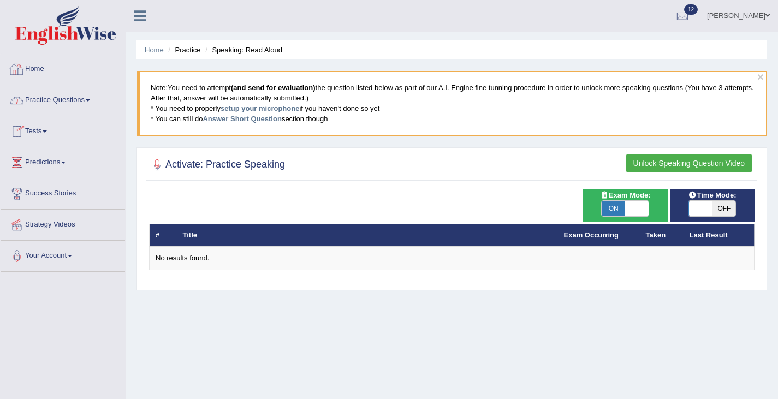
click at [58, 101] on link "Practice Questions" at bounding box center [63, 98] width 124 height 27
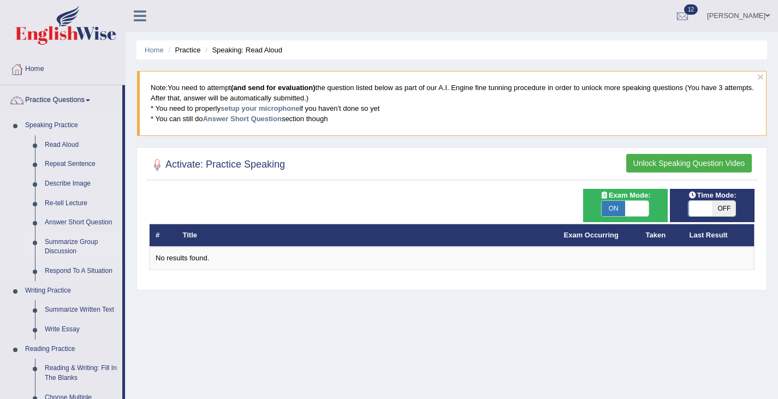
click at [58, 247] on link "Summarize Group Discussion" at bounding box center [81, 246] width 82 height 29
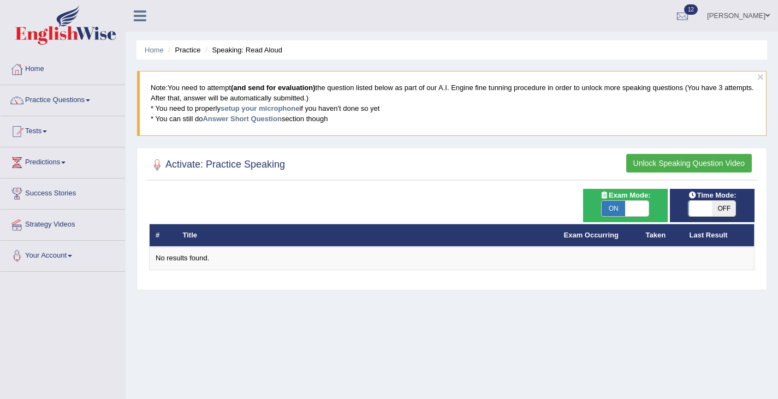
click at [692, 167] on button "Unlock Speaking Question Video" at bounding box center [688, 163] width 125 height 19
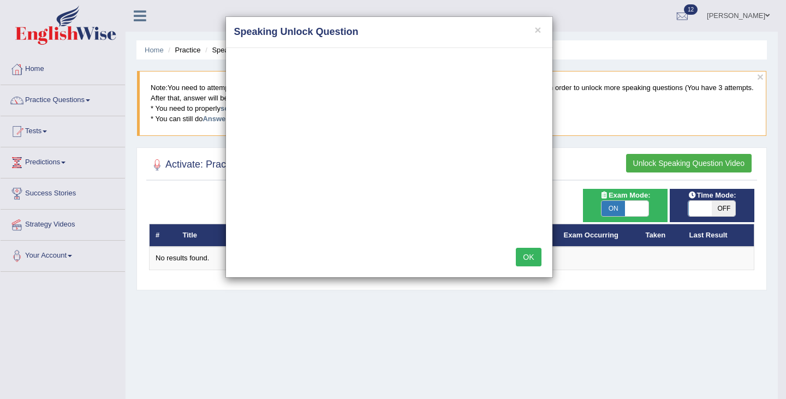
click at [525, 261] on button "OK" at bounding box center [528, 257] width 25 height 19
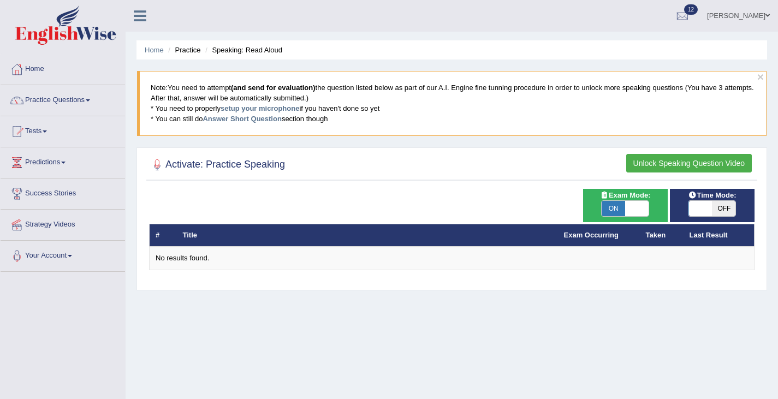
click at [643, 240] on th "Taken" at bounding box center [661, 235] width 44 height 23
click at [103, 106] on link "Practice Questions" at bounding box center [63, 98] width 124 height 27
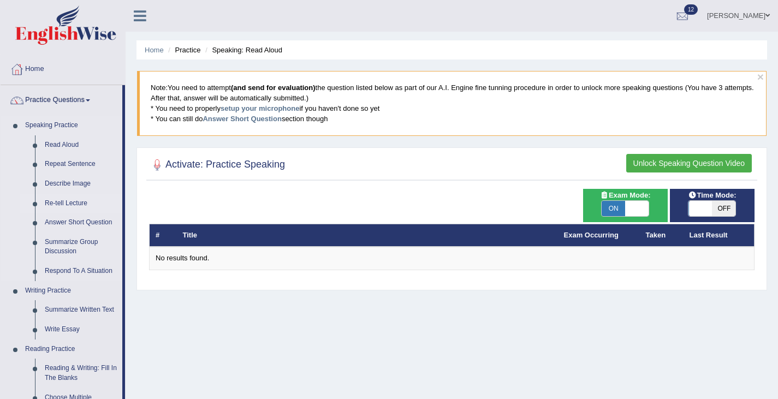
click at [66, 205] on link "Re-tell Lecture" at bounding box center [81, 204] width 82 height 20
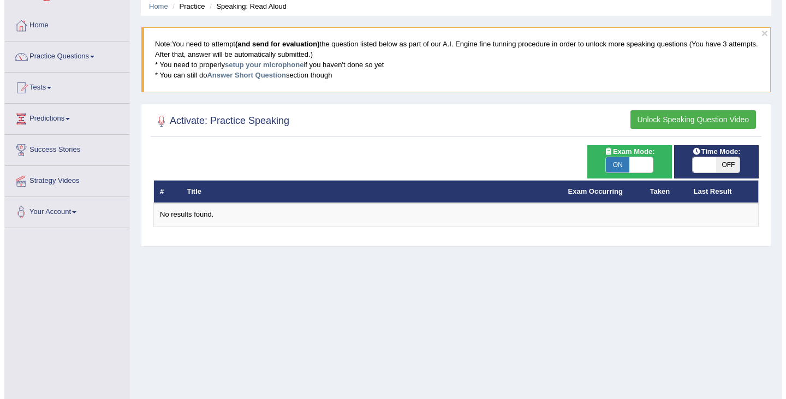
scroll to position [45, 0]
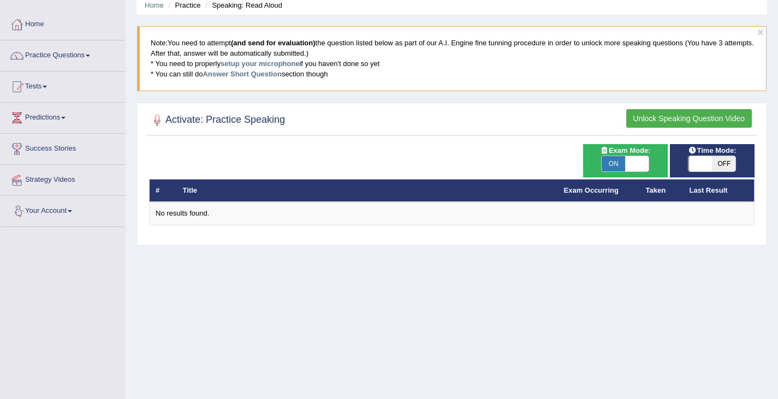
click at [607, 163] on span "ON" at bounding box center [612, 163] width 23 height 15
checkbox input "false"
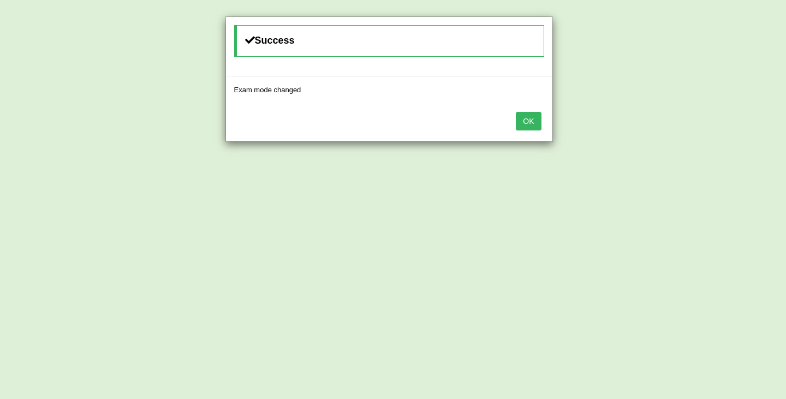
click at [530, 122] on button "OK" at bounding box center [528, 121] width 25 height 19
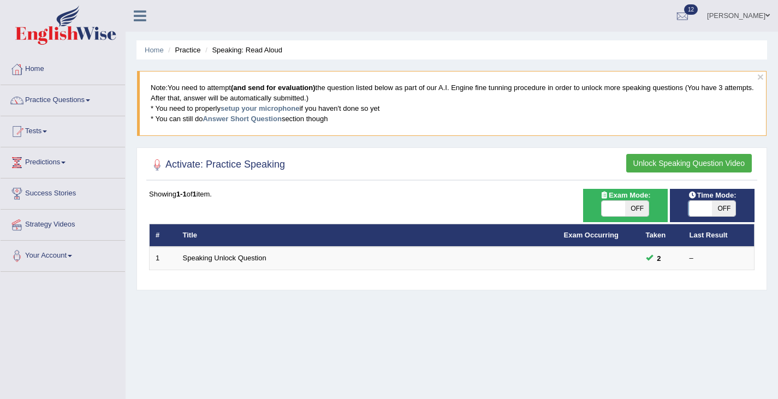
click at [194, 164] on h2 "Activate: Practice Speaking" at bounding box center [217, 165] width 136 height 16
click at [254, 164] on h2 "Activate: Practice Speaking" at bounding box center [217, 165] width 136 height 16
click at [261, 164] on h2 "Activate: Practice Speaking" at bounding box center [217, 165] width 136 height 16
click at [179, 189] on div "Showing 1-1 of 1 item." at bounding box center [451, 194] width 605 height 10
click at [196, 189] on div "Showing 1-1 of 1 item." at bounding box center [451, 194] width 605 height 10
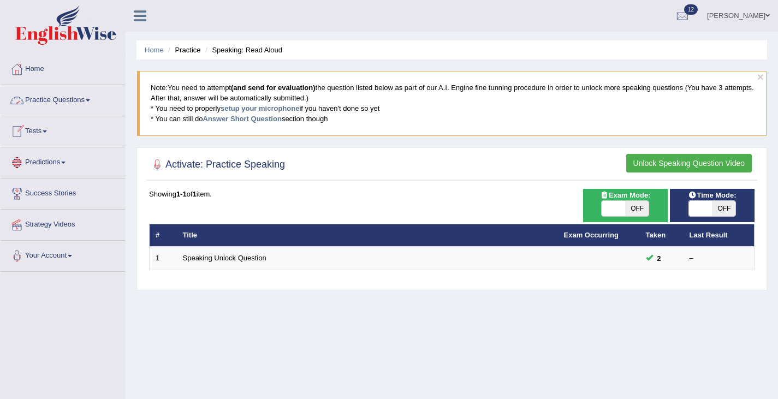
click at [65, 103] on link "Practice Questions" at bounding box center [63, 98] width 124 height 27
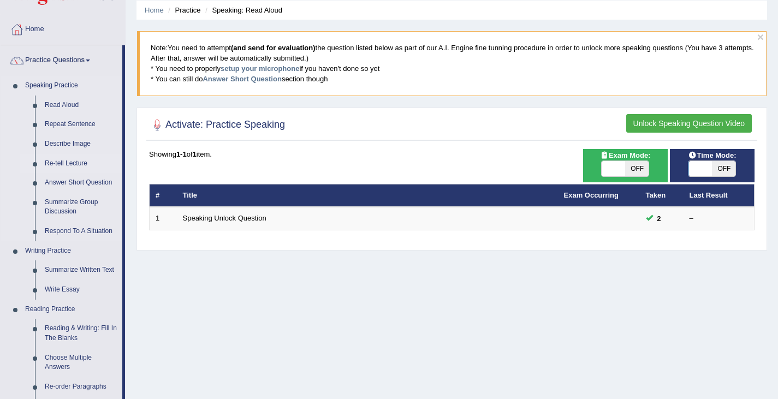
scroll to position [41, 0]
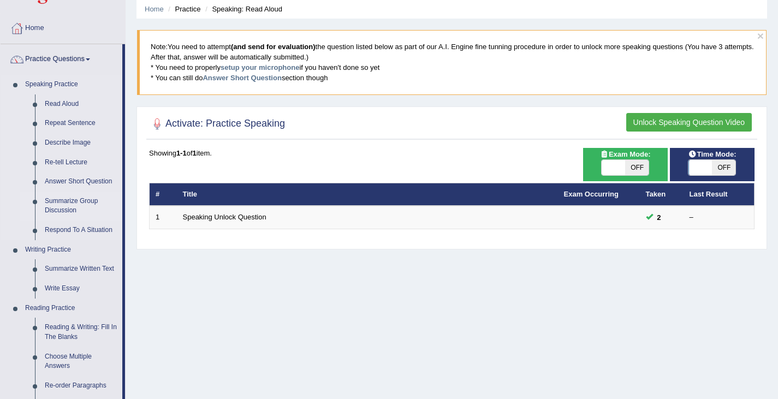
click at [68, 201] on link "Summarize Group Discussion" at bounding box center [81, 206] width 82 height 29
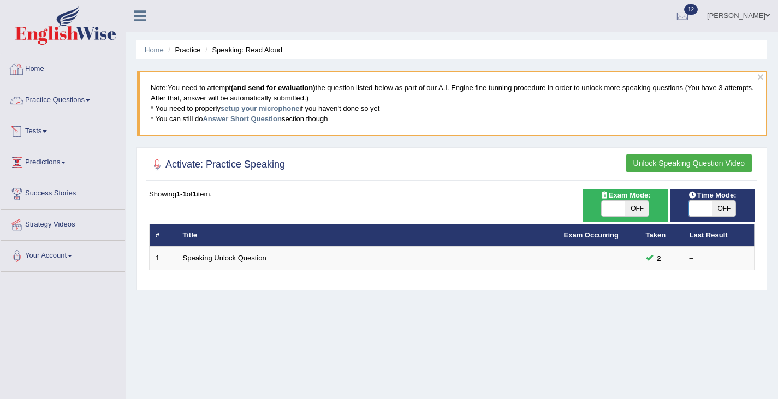
click at [53, 102] on link "Practice Questions" at bounding box center [63, 98] width 124 height 27
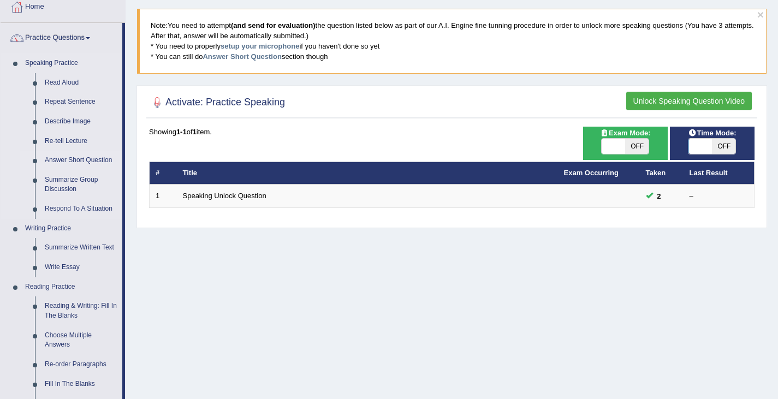
scroll to position [115, 0]
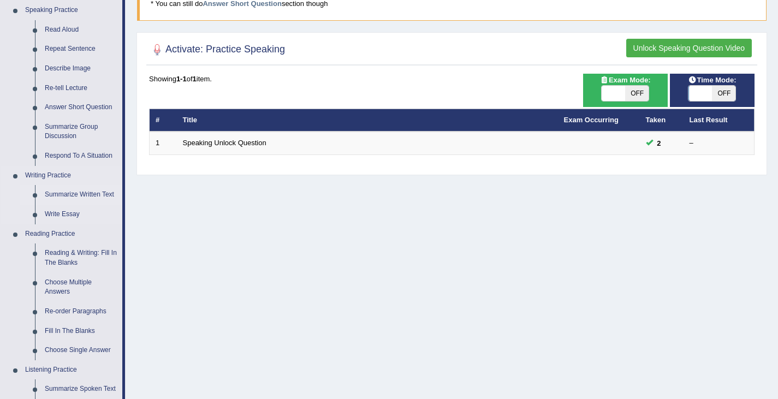
click at [80, 196] on link "Summarize Written Text" at bounding box center [81, 195] width 82 height 20
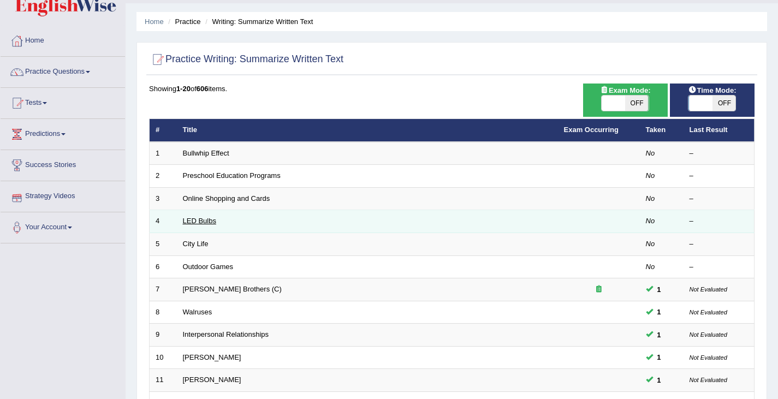
scroll to position [32, 0]
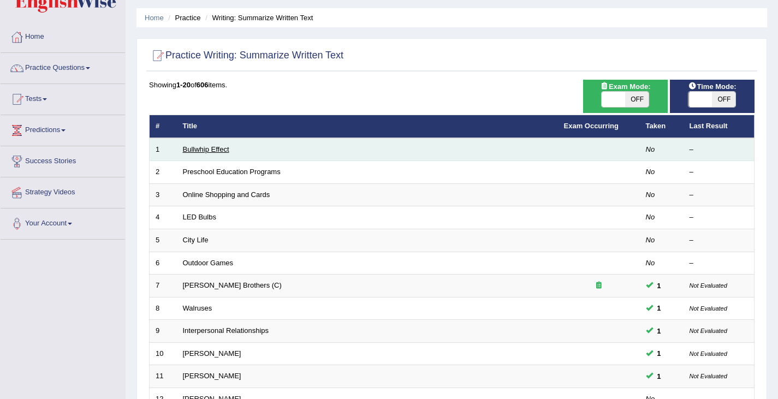
click at [196, 153] on link "Bullwhip Effect" at bounding box center [206, 149] width 46 height 8
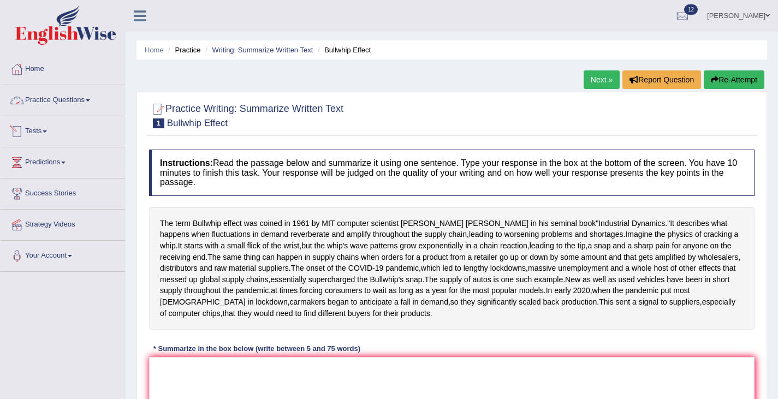
click at [71, 100] on link "Practice Questions" at bounding box center [63, 98] width 124 height 27
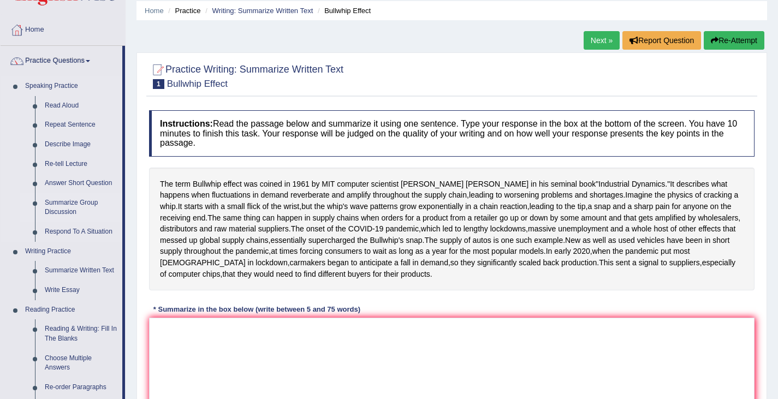
scroll to position [166, 0]
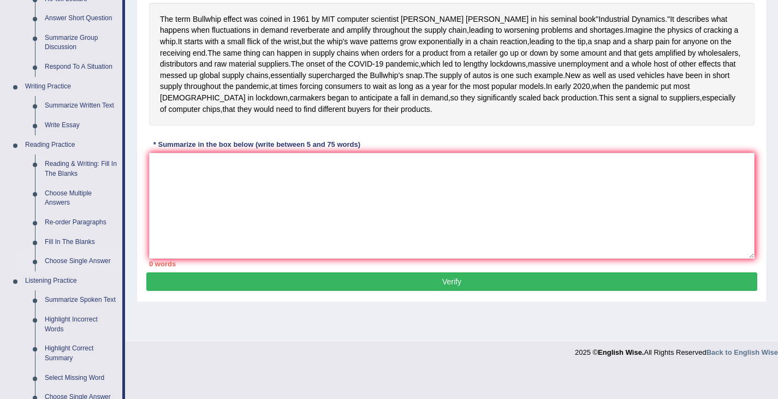
click at [67, 301] on link "Summarize Spoken Text" at bounding box center [81, 300] width 82 height 20
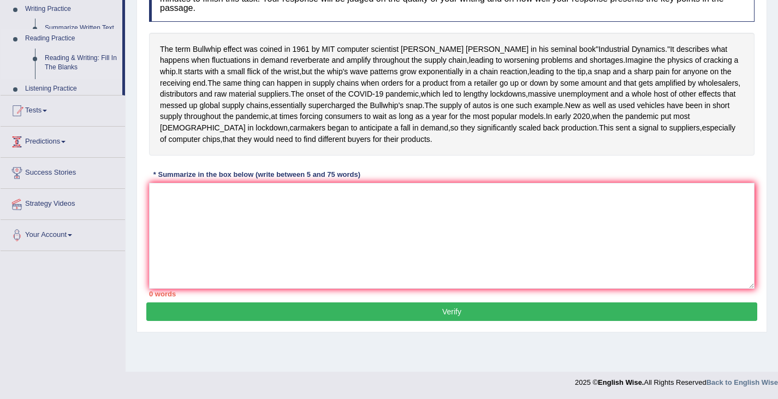
scroll to position [199, 0]
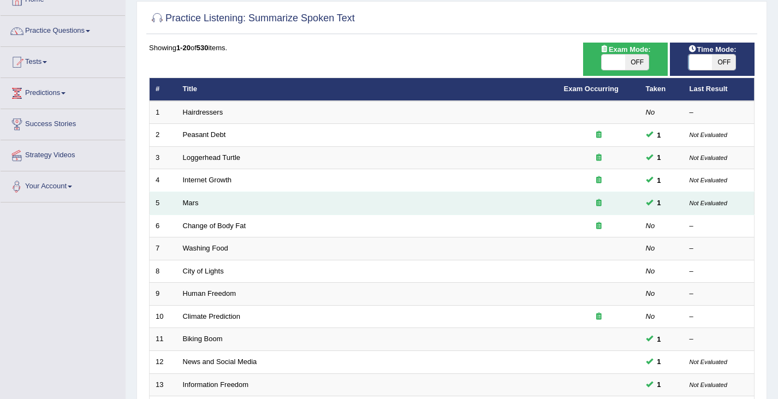
scroll to position [117, 0]
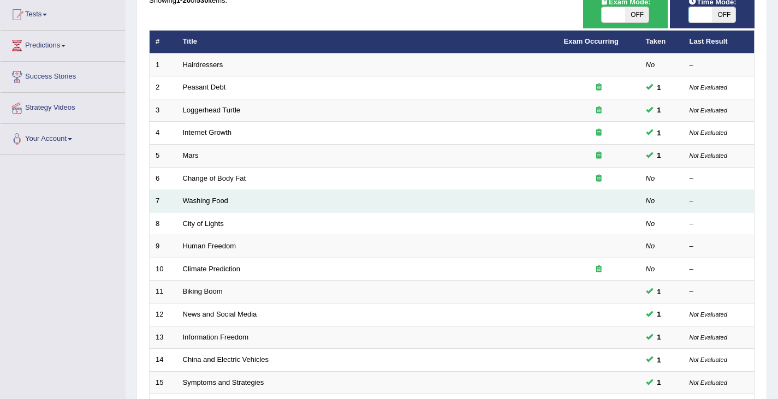
click at [198, 206] on td "Washing Food" at bounding box center [367, 201] width 381 height 23
click at [199, 201] on link "Washing Food" at bounding box center [205, 200] width 45 height 8
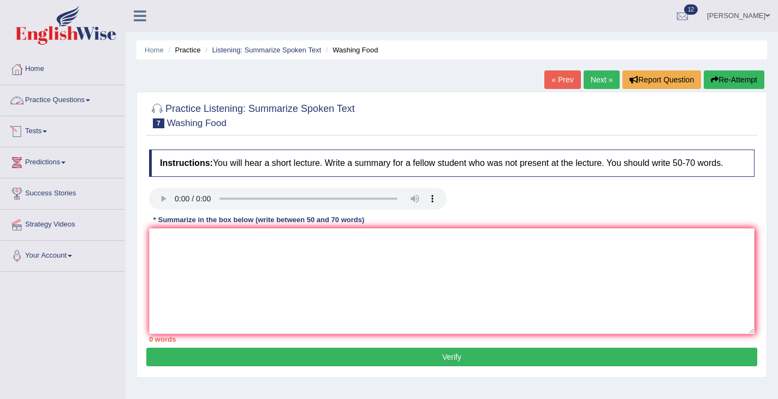
click at [56, 98] on link "Practice Questions" at bounding box center [63, 98] width 124 height 27
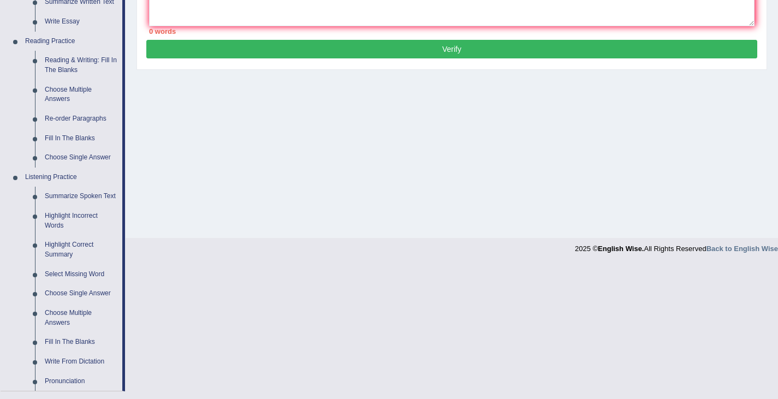
scroll to position [308, 0]
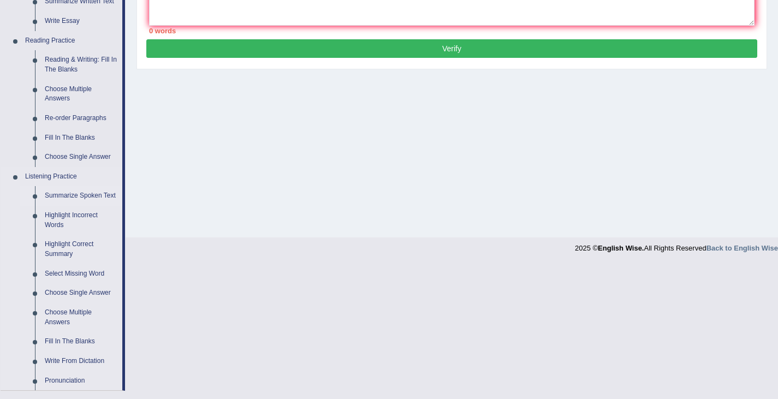
click at [74, 194] on link "Summarize Spoken Text" at bounding box center [81, 196] width 82 height 20
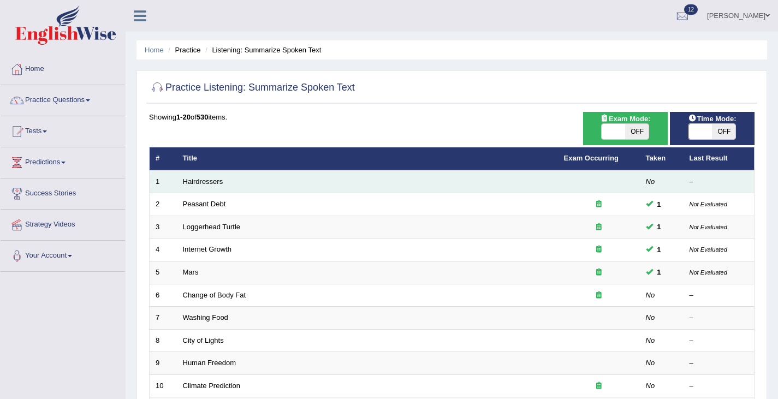
click at [224, 186] on td "Hairdressers" at bounding box center [367, 181] width 381 height 23
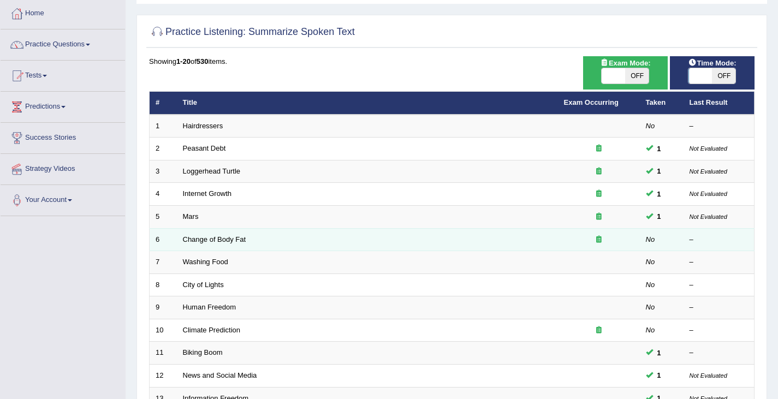
scroll to position [58, 0]
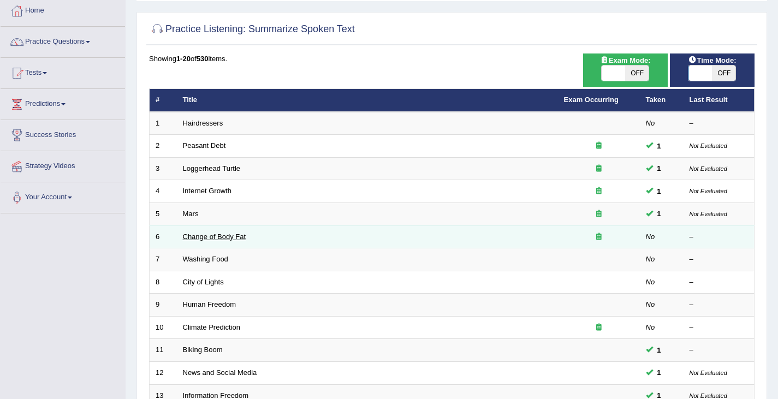
click at [207, 238] on link "Change of Body Fat" at bounding box center [214, 236] width 63 height 8
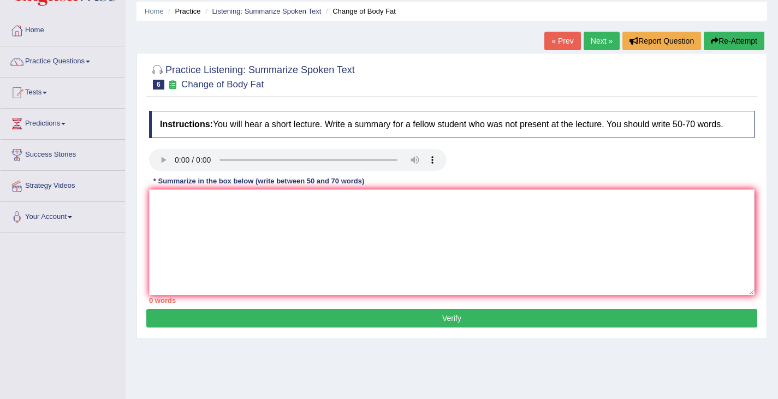
scroll to position [41, 0]
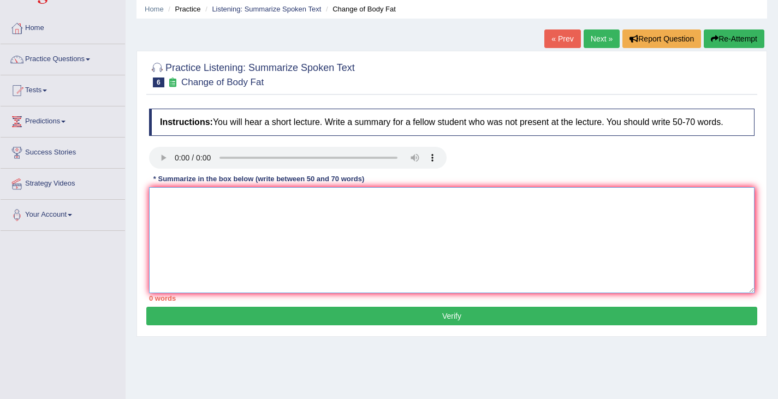
click at [183, 204] on textarea at bounding box center [451, 240] width 605 height 106
drag, startPoint x: 321, startPoint y: 210, endPoint x: 321, endPoint y: 281, distance: 70.9
click at [321, 210] on textarea "Exercise program was the main topic of this lecuture" at bounding box center [451, 240] width 605 height 106
click at [360, 217] on textarea "Exercise program was the main topic of this lecture" at bounding box center [451, 240] width 605 height 106
click at [218, 212] on textarea "Exercise program was the main topic of this lecture." at bounding box center [451, 240] width 605 height 106
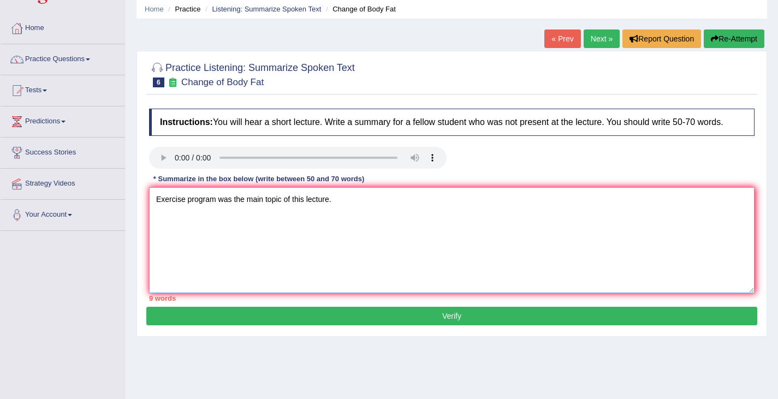
drag, startPoint x: 231, startPoint y: 210, endPoint x: 146, endPoint y: 204, distance: 85.3
click at [146, 204] on div "Practice Listening: Summarize Spoken Text 6 Change of Body Fat Instructions: Yo…" at bounding box center [451, 194] width 630 height 286
click at [271, 218] on textarea "The main topic of this lecture." at bounding box center [451, 240] width 605 height 106
click at [271, 215] on textarea "The main topic of this lecture was" at bounding box center [451, 240] width 605 height 106
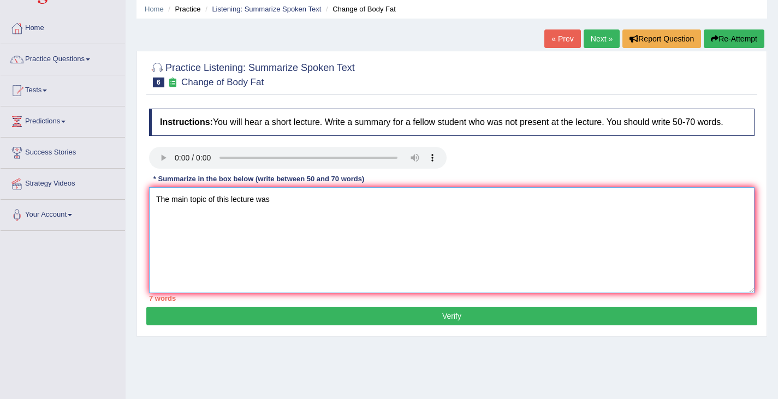
click at [271, 215] on textarea "The main topic of this lecture was" at bounding box center [451, 240] width 605 height 106
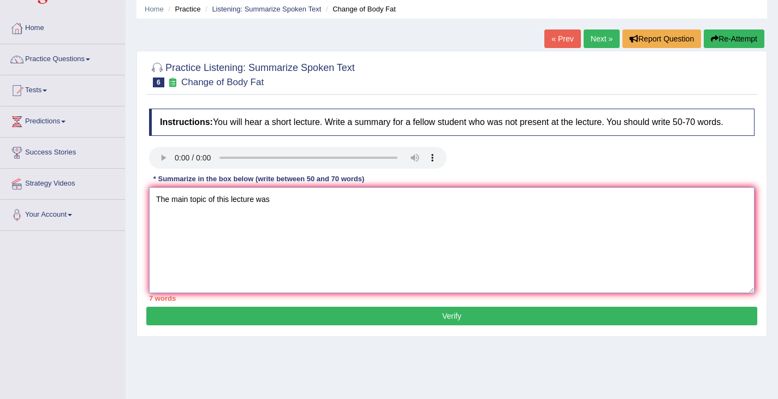
click at [271, 215] on textarea "The main topic of this lecture was" at bounding box center [451, 240] width 605 height 106
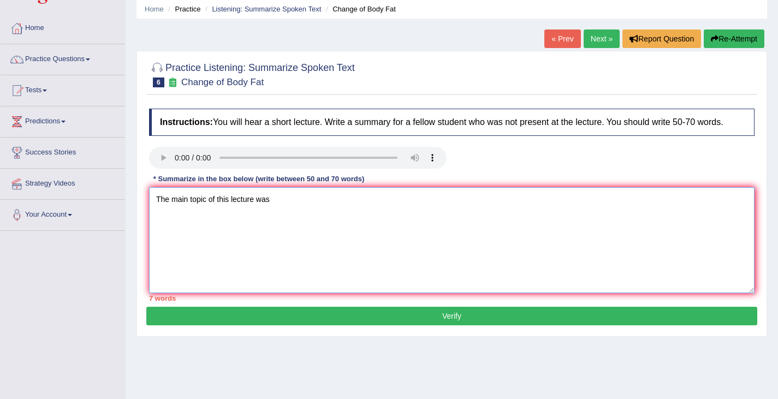
click at [271, 215] on textarea "The main topic of this lecture was" at bounding box center [451, 240] width 605 height 106
click at [266, 204] on textarea "The main topic of this lecture was exercise program." at bounding box center [451, 240] width 605 height 106
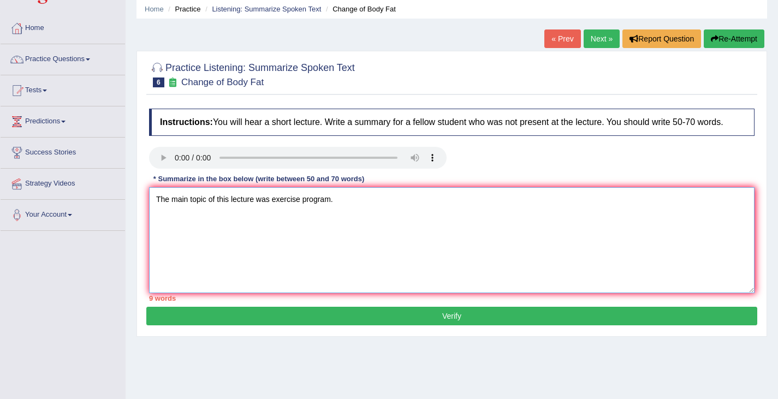
click at [252, 211] on textarea "The main topic of this lecture was exercise program." at bounding box center [451, 240] width 605 height 106
click at [273, 210] on textarea "The main topic of this lecture was exercise program." at bounding box center [451, 240] width 605 height 106
click at [367, 210] on textarea "The main topic of this lecture was the exercise program." at bounding box center [451, 240] width 605 height 106
click at [463, 204] on textarea "The main topic of this lecture was the exercise program. Firstly, the speaker d…" at bounding box center [451, 240] width 605 height 106
click at [636, 222] on textarea "The main topic of this lecture was the exercise program. Firstly, the speaker d…" at bounding box center [451, 240] width 605 height 106
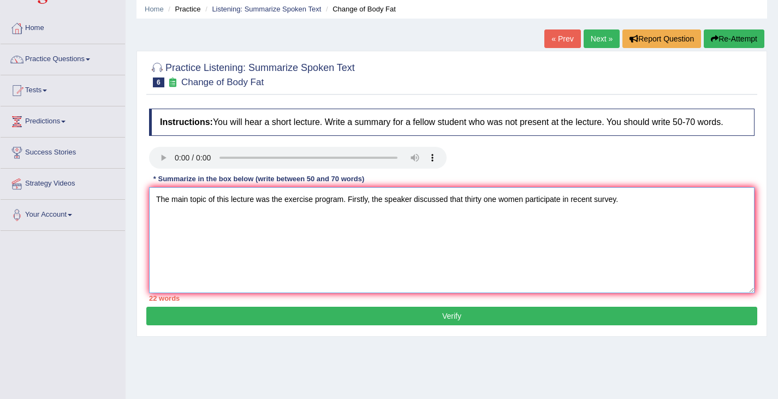
drag, startPoint x: 488, startPoint y: 209, endPoint x: 487, endPoint y: 287, distance: 78.0
click at [488, 209] on textarea "The main topic of this lecture was the exercise program. Firstly, the speaker d…" at bounding box center [451, 240] width 605 height 106
click at [629, 212] on textarea "The main topic of this lecture was the exercise program. Firstly, the speaker d…" at bounding box center [451, 240] width 605 height 106
click at [565, 207] on textarea "The main topic of this lecture was the exercise program. Firstly, the speaker d…" at bounding box center [451, 240] width 605 height 106
drag, startPoint x: 581, startPoint y: 207, endPoint x: 581, endPoint y: 343, distance: 135.3
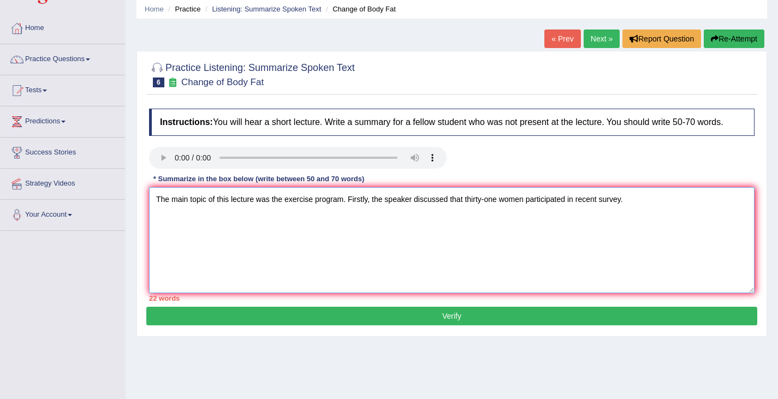
click at [581, 210] on textarea "The main topic of this lecture was the exercise program. Firstly, the speaker d…" at bounding box center [451, 240] width 605 height 106
click at [658, 207] on textarea "The main topic of this lecture was the exercise program. Firstly, the speaker d…" at bounding box center [451, 240] width 605 height 106
click at [404, 264] on textarea "The main topic of this lecture was the exercise program. Firstly, the speaker d…" at bounding box center [451, 240] width 605 height 106
click at [208, 226] on textarea "The main topic of this lecture was the exercise program. Firstly, the speaker d…" at bounding box center [451, 240] width 605 height 106
click at [353, 247] on textarea "The main topic of this lecture was the exercise program. Firstly, the speaker d…" at bounding box center [451, 240] width 605 height 106
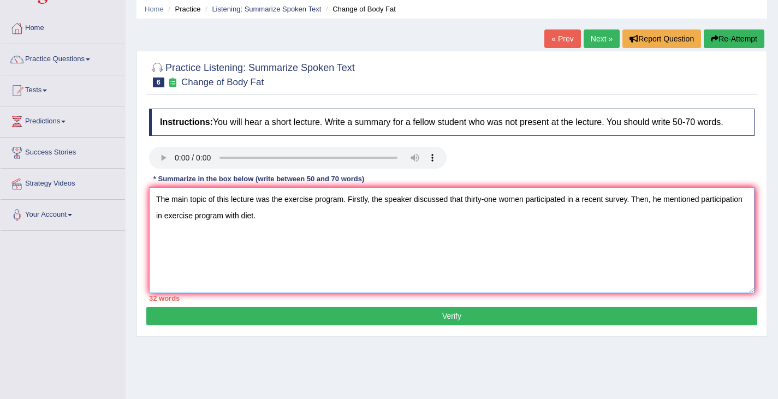
drag, startPoint x: 209, startPoint y: 230, endPoint x: 153, endPoint y: 235, distance: 56.4
click at [153, 235] on textarea "The main topic of this lecture was the exercise program. Firstly, the speaker d…" at bounding box center [451, 240] width 605 height 106
drag, startPoint x: 219, startPoint y: 226, endPoint x: 223, endPoint y: 247, distance: 21.2
click at [219, 226] on textarea "The main topic of this lecture was the exercise program. Firstly, the speaker d…" at bounding box center [451, 240] width 605 height 106
click at [333, 222] on textarea "The main topic of this lecture was the exercise program. Firstly, the speaker d…" at bounding box center [451, 240] width 605 height 106
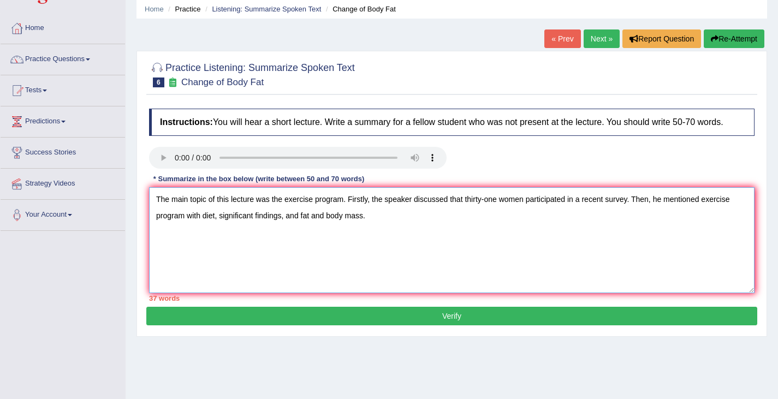
click at [707, 212] on textarea "The main topic of this lecture was the exercise program. Firstly, the speaker d…" at bounding box center [451, 240] width 605 height 106
click at [387, 226] on textarea "The main topic of this lecture was the exercise program. Firstly, the speaker d…" at bounding box center [451, 240] width 605 height 106
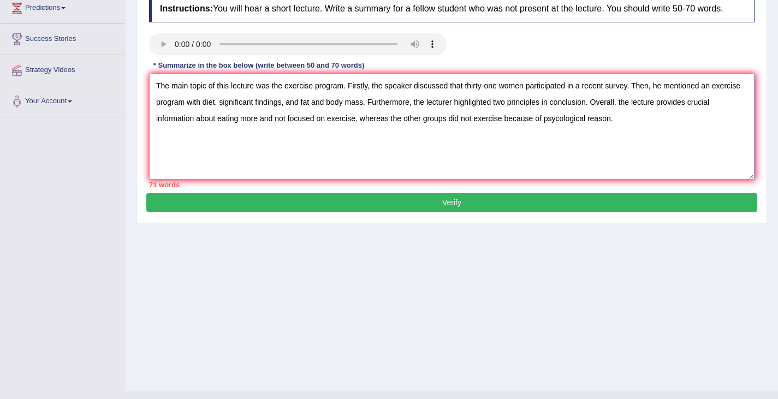
scroll to position [156, 0]
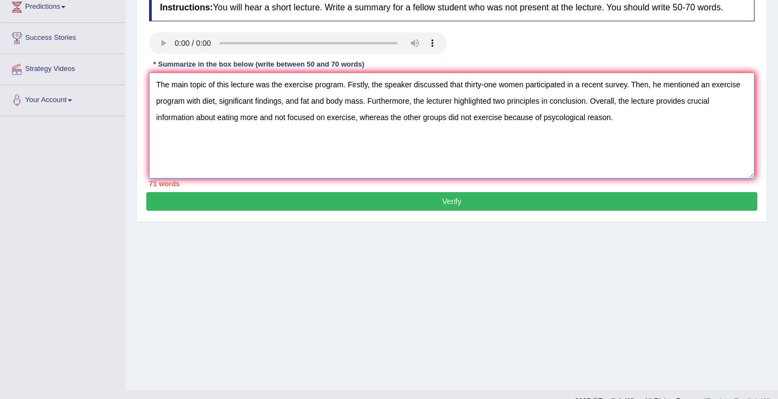
drag, startPoint x: 465, startPoint y: 97, endPoint x: 453, endPoint y: 95, distance: 12.6
click at [453, 95] on textarea "The main topic of this lecture was the exercise program. Firstly, the speaker d…" at bounding box center [451, 126] width 605 height 106
drag, startPoint x: 201, startPoint y: 110, endPoint x: 189, endPoint y: 106, distance: 12.6
click at [189, 106] on textarea "The main topic of this lecture was the exercise program. Firstly, the speaker d…" at bounding box center [451, 126] width 605 height 106
drag, startPoint x: 718, startPoint y: 112, endPoint x: 695, endPoint y: 114, distance: 23.5
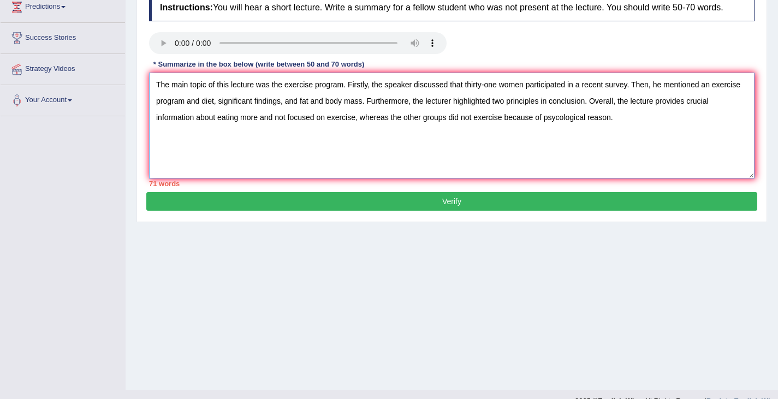
click at [695, 114] on textarea "The main topic of this lecture was the exercise program. Firstly, the speaker d…" at bounding box center [451, 126] width 605 height 106
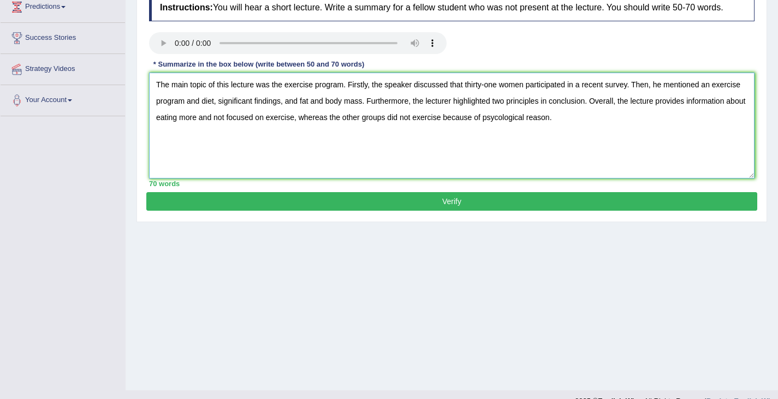
click at [276, 128] on textarea "The main topic of this lecture was the exercise program. Firstly, the speaker d…" at bounding box center [451, 126] width 605 height 106
drag, startPoint x: 500, startPoint y: 127, endPoint x: 488, endPoint y: 129, distance: 12.1
click at [488, 129] on textarea "The main topic of this lecture was the exercise program. Firstly, the speaker d…" at bounding box center [451, 126] width 605 height 106
drag, startPoint x: 506, startPoint y: 129, endPoint x: 469, endPoint y: 131, distance: 36.6
click at [469, 131] on textarea "The main topic of this lecture was the exercise program. Firstly, the speaker d…" at bounding box center [451, 126] width 605 height 106
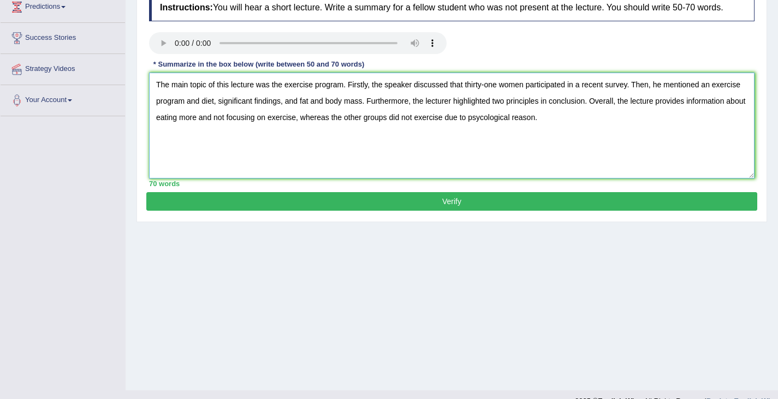
click at [513, 126] on textarea "The main topic of this lecture was the exercise program. Firstly, the speaker d…" at bounding box center [451, 126] width 605 height 106
click at [564, 127] on textarea "The main topic of this lecture was the exercise program. Firstly, the speaker d…" at bounding box center [451, 126] width 605 height 106
type textarea "The main topic of this lecture was the exercise program. Firstly, the speaker d…"
click at [446, 208] on button "Verify" at bounding box center [451, 201] width 611 height 19
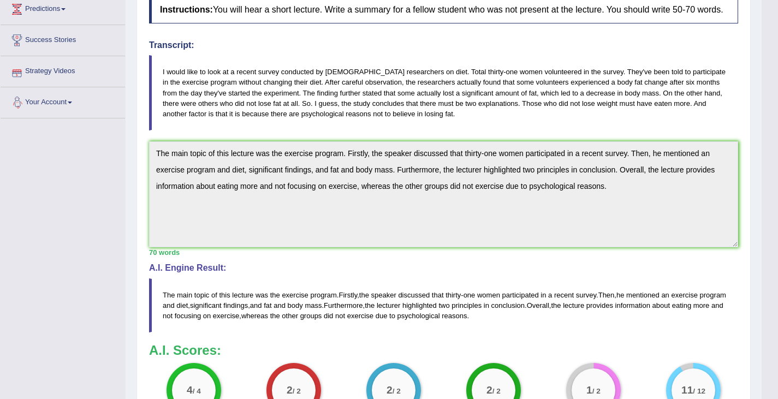
scroll to position [0, 0]
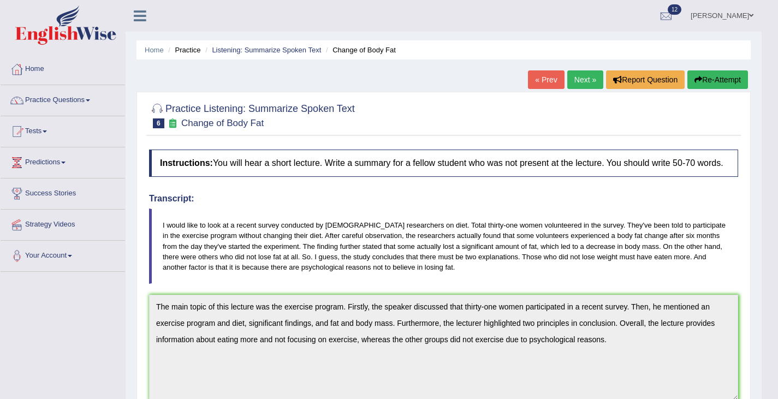
click at [575, 80] on link "Next »" at bounding box center [585, 79] width 36 height 19
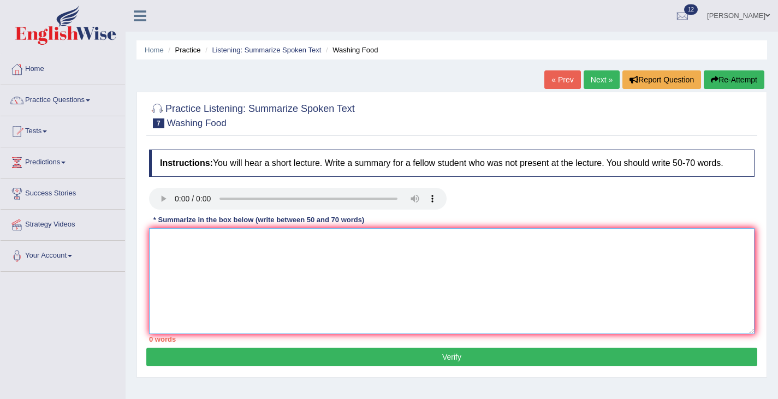
click at [177, 250] on textarea at bounding box center [451, 281] width 605 height 106
click at [418, 253] on textarea "The main topic of this lecture was food safety. Firstly, the speaker discussed …" at bounding box center [451, 281] width 605 height 106
click at [417, 252] on textarea "The main topic of this lecture was food safety. Firstly, the speaker discussed …" at bounding box center [451, 281] width 605 height 106
click at [601, 247] on textarea "The main topic of this lecture was food safety. Firstly, the speaker discussed …" at bounding box center [451, 281] width 605 height 106
click at [587, 249] on textarea "The main topic of this lecture was food safety. Firstly, the speaker discussed …" at bounding box center [451, 281] width 605 height 106
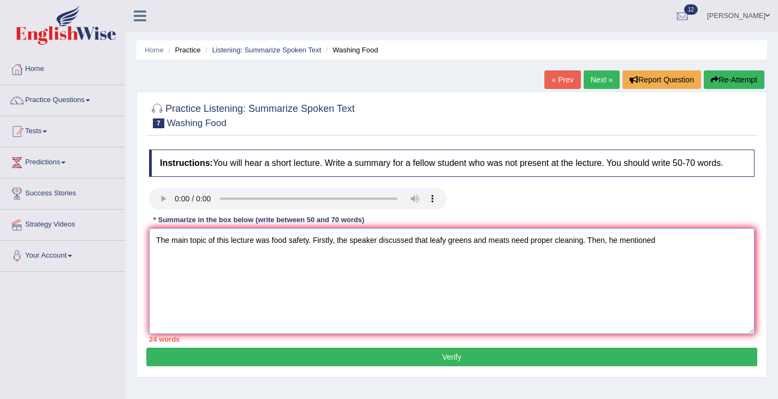
click at [429, 250] on textarea "The main topic of this lecture was food safety. Firstly, the speaker discussed …" at bounding box center [451, 281] width 605 height 106
drag, startPoint x: 433, startPoint y: 249, endPoint x: 417, endPoint y: 248, distance: 15.9
click at [417, 248] on textarea "The main topic of this lecture was food safety. Firstly, the speaker discussed …" at bounding box center [451, 281] width 605 height 106
click at [418, 250] on textarea "The main topic of this lecture was food safety. Firstly, the speaker discussed …" at bounding box center [451, 281] width 605 height 106
drag, startPoint x: 473, startPoint y: 253, endPoint x: 472, endPoint y: 300, distance: 46.9
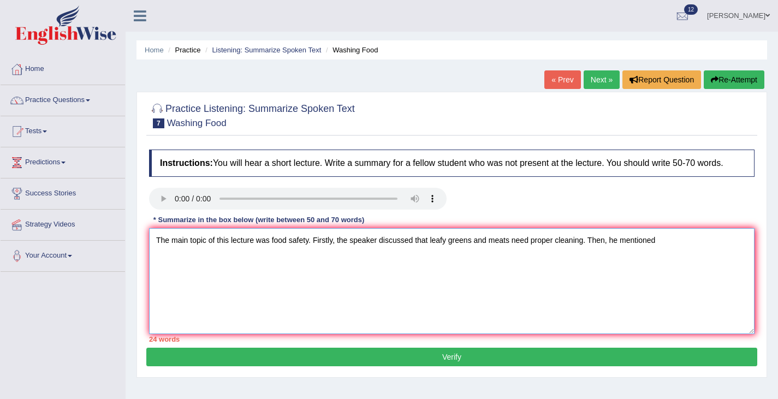
click at [473, 255] on textarea "The main topic of this lecture was food safety. Firstly, the speaker discussed …" at bounding box center [451, 281] width 605 height 106
click at [531, 249] on textarea "The main topic of this lecture was food safety. Firstly, the speaker discussed …" at bounding box center [451, 281] width 605 height 106
click at [672, 245] on textarea "The main topic of this lecture was food safety. Firstly, the speaker discussed …" at bounding box center [451, 281] width 605 height 106
click at [661, 246] on textarea "The main topic of this lecture was food safety. Firstly, the speaker discussed …" at bounding box center [451, 281] width 605 height 106
drag, startPoint x: 344, startPoint y: 269, endPoint x: 282, endPoint y: 270, distance: 62.2
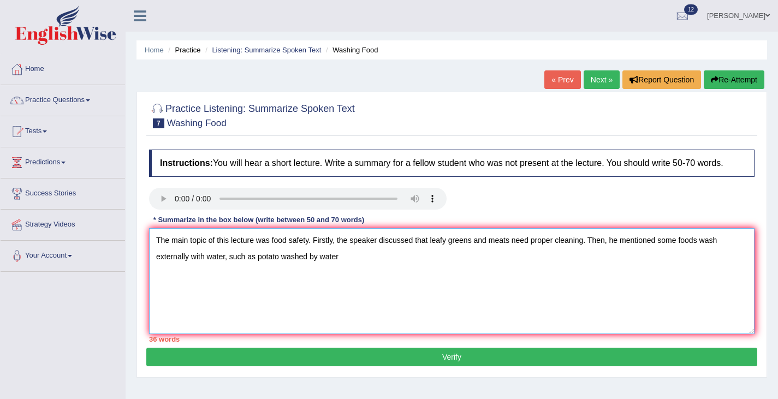
click at [282, 270] on textarea "The main topic of this lecture was food safety. Firstly, the speaker discussed …" at bounding box center [451, 281] width 605 height 106
click at [705, 250] on textarea "The main topic of this lecture was food safety. Firstly, the speaker discussed …" at bounding box center [451, 281] width 605 height 106
click at [736, 242] on textarea "The main topic of this lecture was food safety. Firstly, the speaker discussed …" at bounding box center [451, 281] width 605 height 106
click at [736, 254] on textarea "The main topic of this lecture was food safety. Firstly, the speaker discussed …" at bounding box center [451, 281] width 605 height 106
click at [281, 267] on textarea "The main topic of this lecture was food safety. Firstly, the speaker discussed …" at bounding box center [451, 281] width 605 height 106
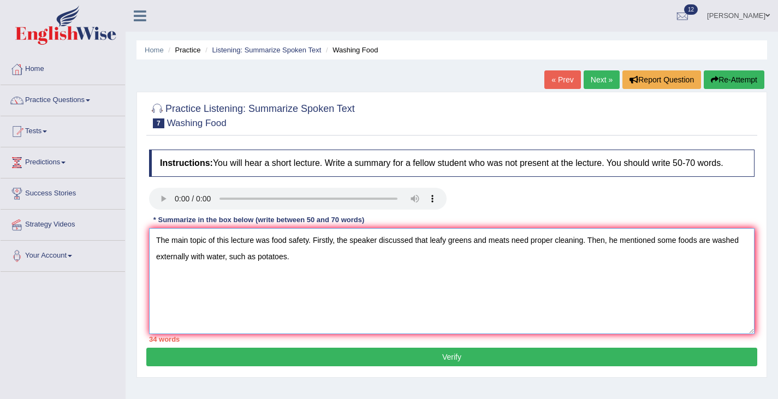
click at [313, 259] on textarea "The main topic of this lecture was food safety. Firstly, the speaker discussed …" at bounding box center [451, 281] width 605 height 106
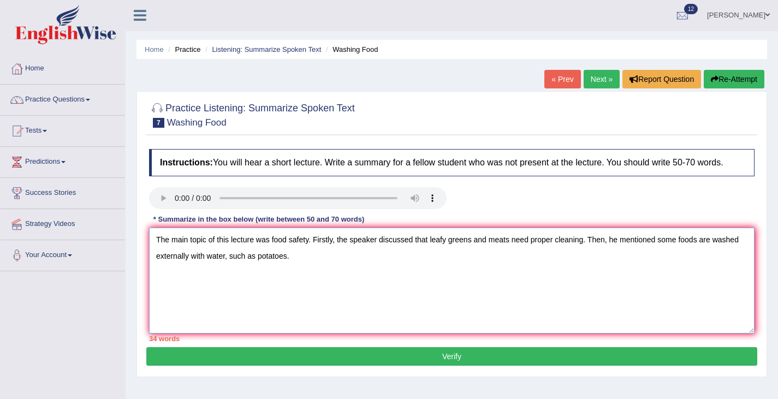
drag, startPoint x: 681, startPoint y: 253, endPoint x: 663, endPoint y: 249, distance: 17.9
click at [663, 249] on textarea "The main topic of this lecture was food safety. Firstly, the speaker discussed …" at bounding box center [451, 281] width 605 height 106
click at [295, 266] on textarea "The main topic of this lecture was food safety. Firstly, the speaker discussed …" at bounding box center [451, 281] width 605 height 106
click at [295, 268] on textarea "The main topic of this lecture was food safety. Firstly, the speaker discussed …" at bounding box center [451, 281] width 605 height 106
click at [418, 271] on textarea "The main topic of this lecture was food safety. Firstly, the speaker discussed …" at bounding box center [451, 281] width 605 height 106
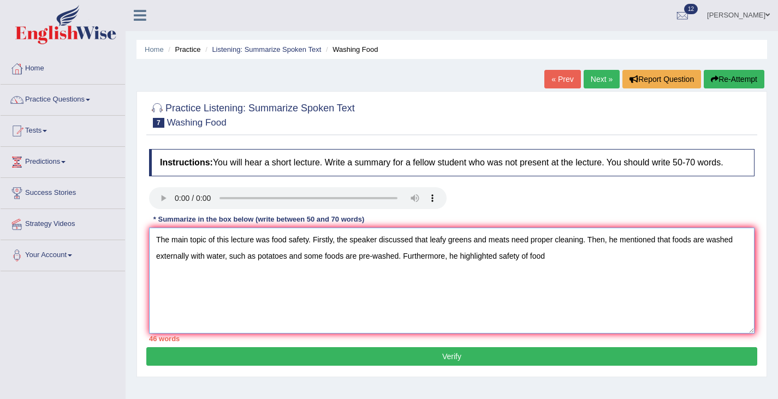
click at [502, 264] on textarea "The main topic of this lecture was food safety. Firstly, the speaker discussed …" at bounding box center [451, 281] width 605 height 106
click at [564, 283] on textarea "The main topic of this lecture was food safety. Firstly, the speaker discussed …" at bounding box center [451, 281] width 605 height 106
click at [608, 266] on textarea "The main topic of this lecture was food safety. Firstly, the speaker discussed …" at bounding box center [451, 281] width 605 height 106
click at [552, 264] on textarea "The main topic of this lecture was food safety. Firstly, the speaker discussed …" at bounding box center [451, 281] width 605 height 106
click at [634, 264] on textarea "The main topic of this lecture was food safety. Firstly, the speaker discussed …" at bounding box center [451, 281] width 605 height 106
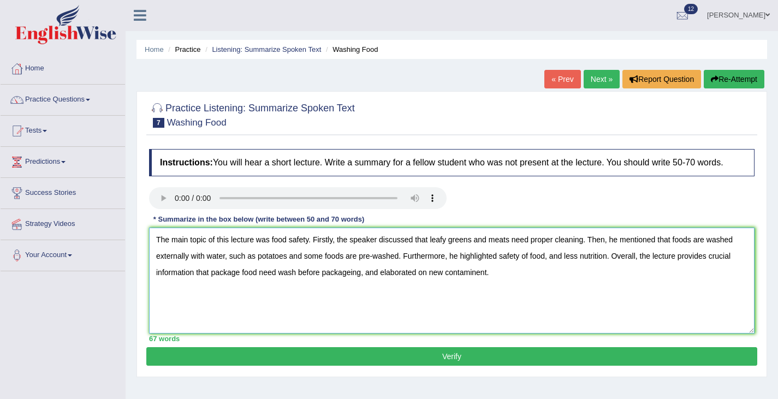
click at [241, 282] on textarea "The main topic of this lecture was food safety. Firstly, the speaker discussed …" at bounding box center [451, 281] width 605 height 106
click at [354, 280] on textarea "The main topic of this lecture was food safety. Firstly, the speaker discussed …" at bounding box center [451, 281] width 605 height 106
click at [482, 282] on textarea "The main topic of this lecture was food safety. Firstly, the speaker discussed …" at bounding box center [451, 281] width 605 height 106
click at [487, 280] on textarea "The main topic of this lecture was food safety. Firstly, the speaker discussed …" at bounding box center [451, 281] width 605 height 106
click at [288, 268] on textarea "The main topic of this lecture was food safety. Firstly, the speaker discussed …" at bounding box center [451, 281] width 605 height 106
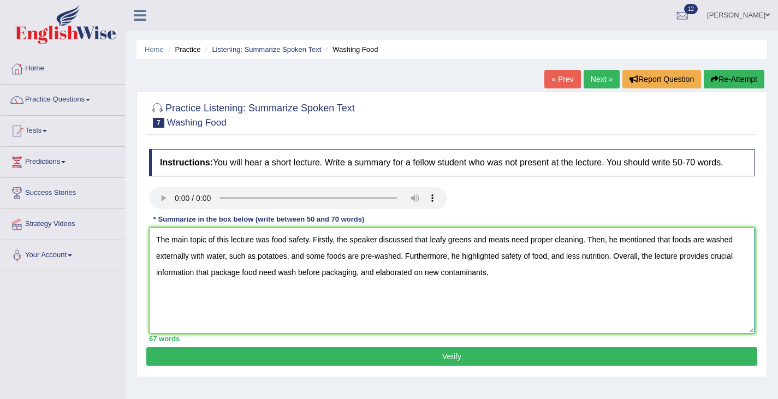
drag, startPoint x: 500, startPoint y: 292, endPoint x: 142, endPoint y: 242, distance: 361.4
click at [142, 242] on div "Practice Listening: Summarize Spoken Text 7 Washing Food Instructions: You will…" at bounding box center [451, 234] width 630 height 286
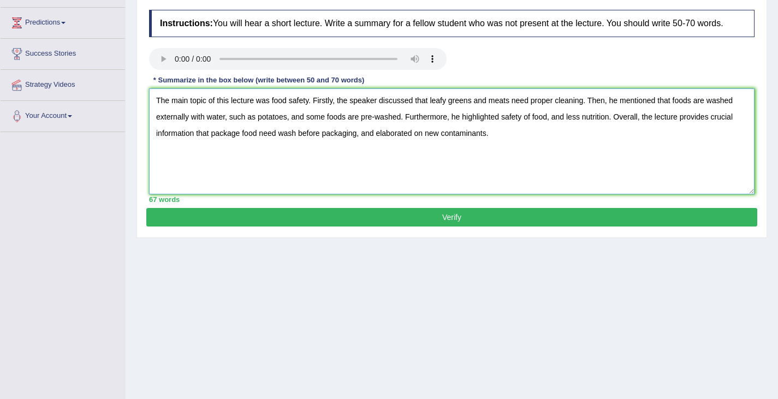
scroll to position [162, 0]
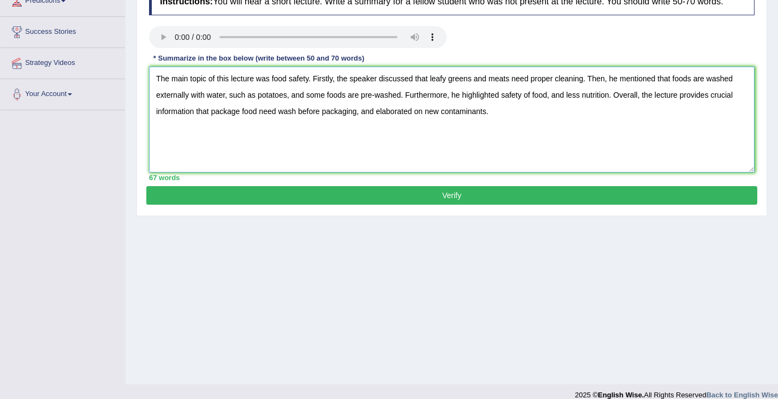
type textarea "The main topic of this lecture was food safety. Firstly, the speaker discussed …"
click at [461, 205] on button "Verify" at bounding box center [451, 195] width 611 height 19
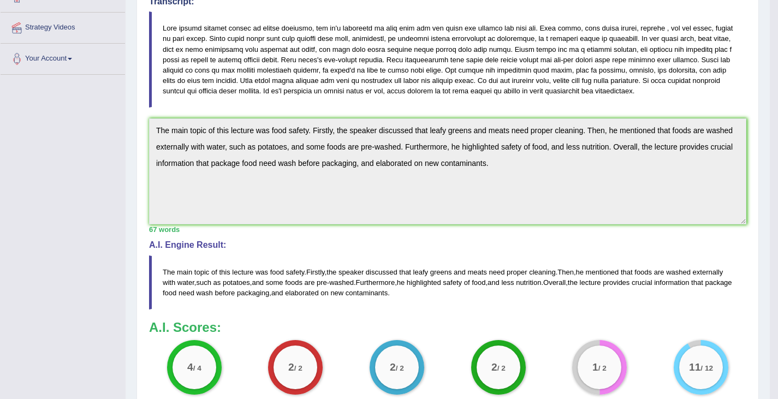
scroll to position [0, 0]
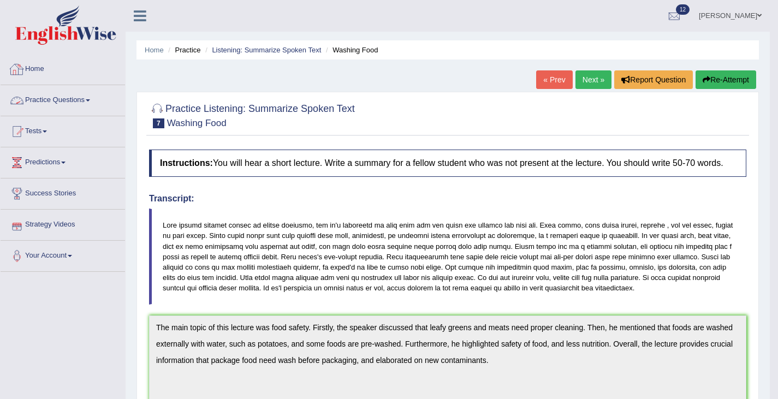
click at [63, 101] on link "Practice Questions" at bounding box center [63, 98] width 124 height 27
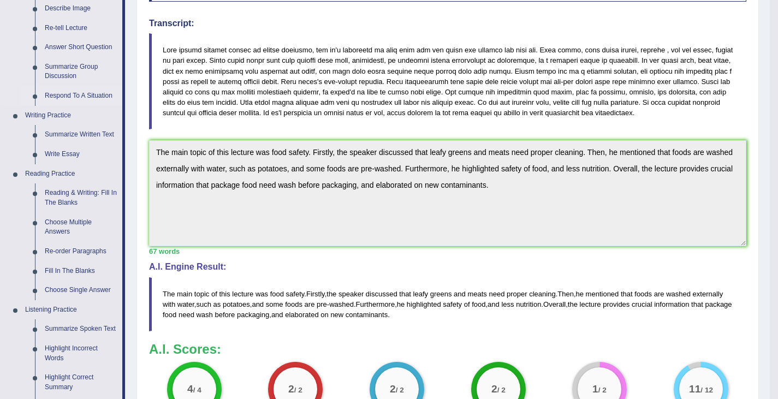
scroll to position [177, 0]
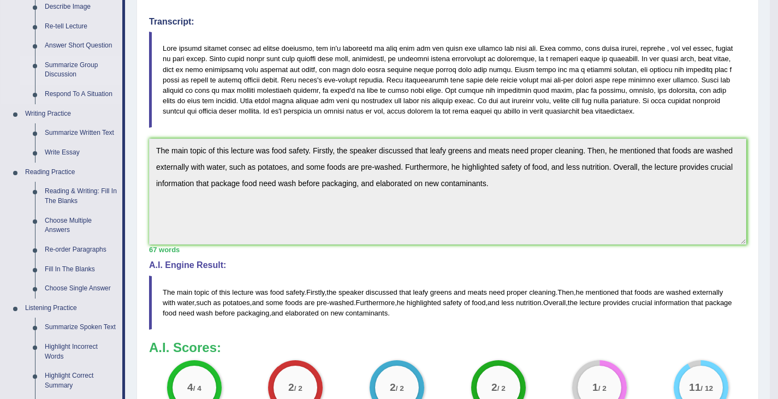
click at [67, 68] on link "Summarize Group Discussion" at bounding box center [81, 70] width 82 height 29
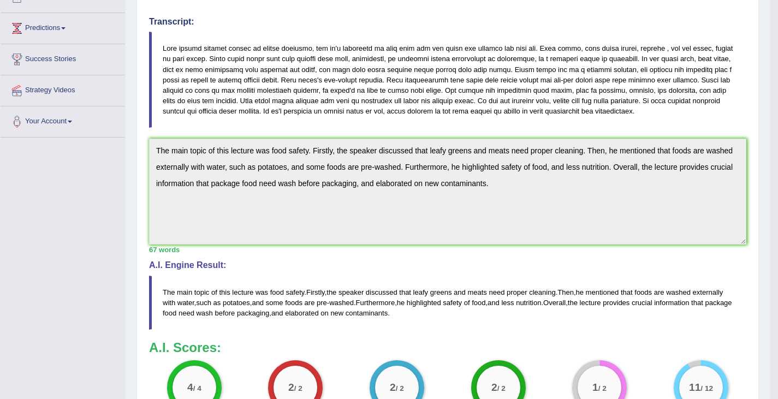
scroll to position [232, 0]
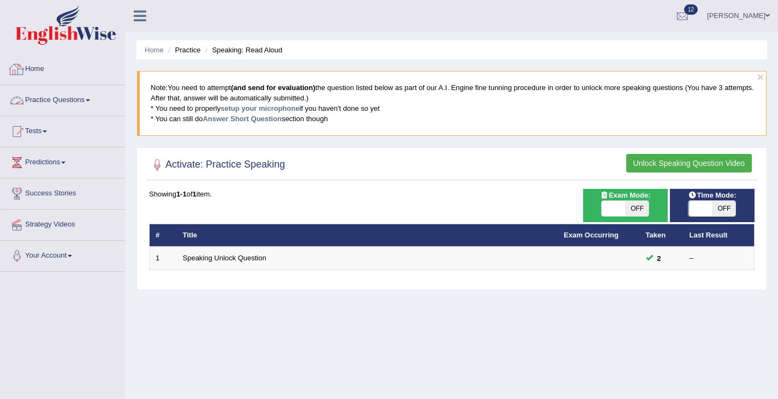
click at [47, 103] on link "Practice Questions" at bounding box center [63, 98] width 124 height 27
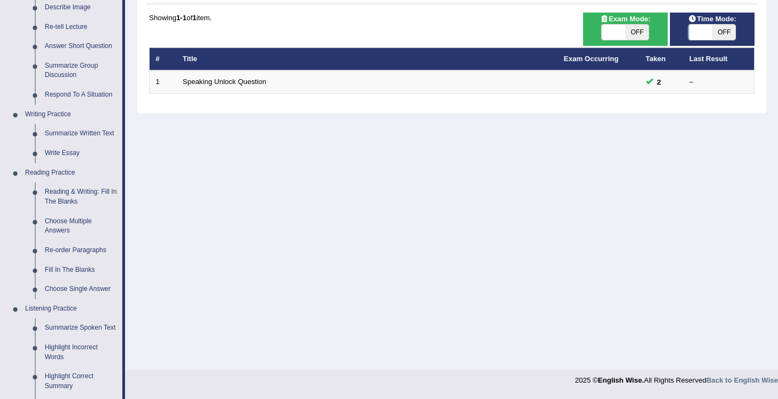
scroll to position [175, 0]
